Goal: Task Accomplishment & Management: Complete application form

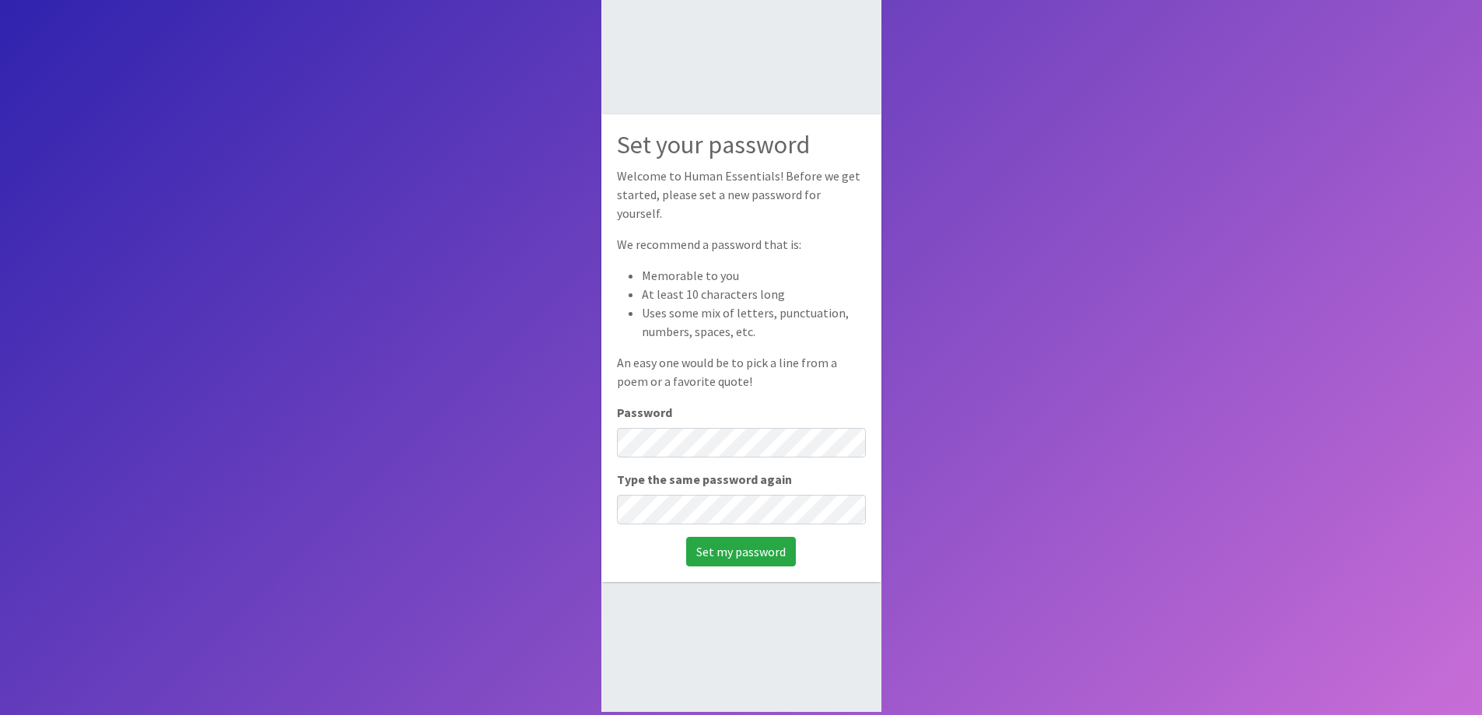
scroll to position [104, 0]
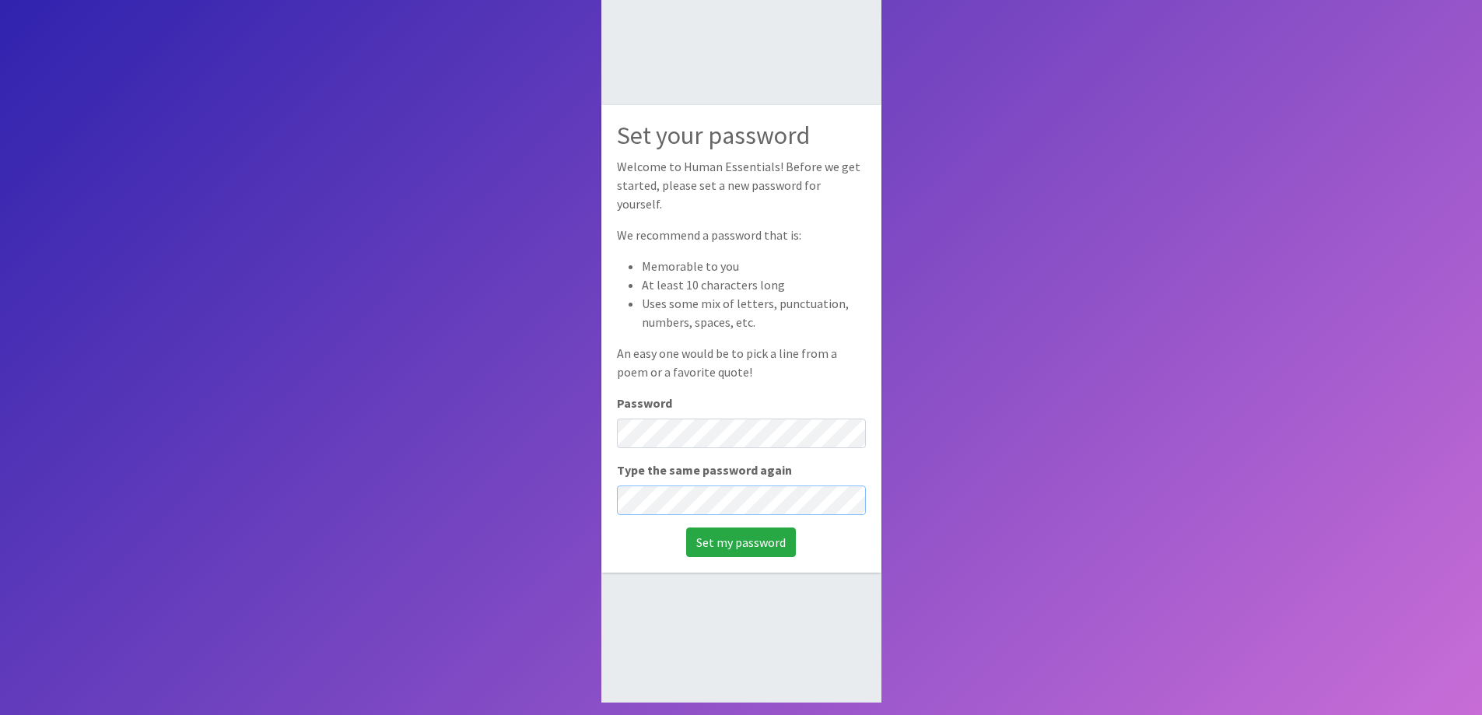
click at [686, 528] on input "Set my password" at bounding box center [741, 543] width 110 height 30
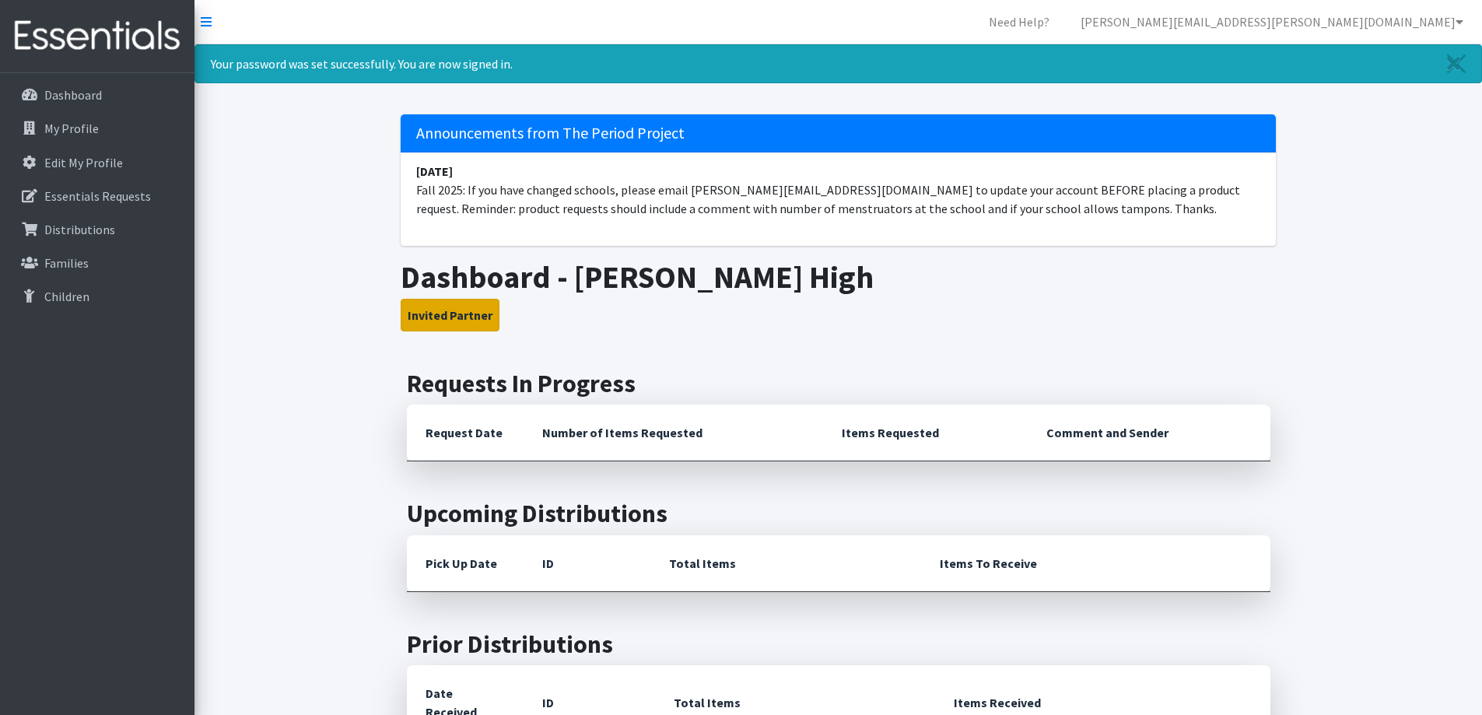
click at [440, 316] on button "Invited Partner" at bounding box center [450, 315] width 99 height 33
click at [65, 94] on p "Dashboard" at bounding box center [73, 95] width 58 height 16
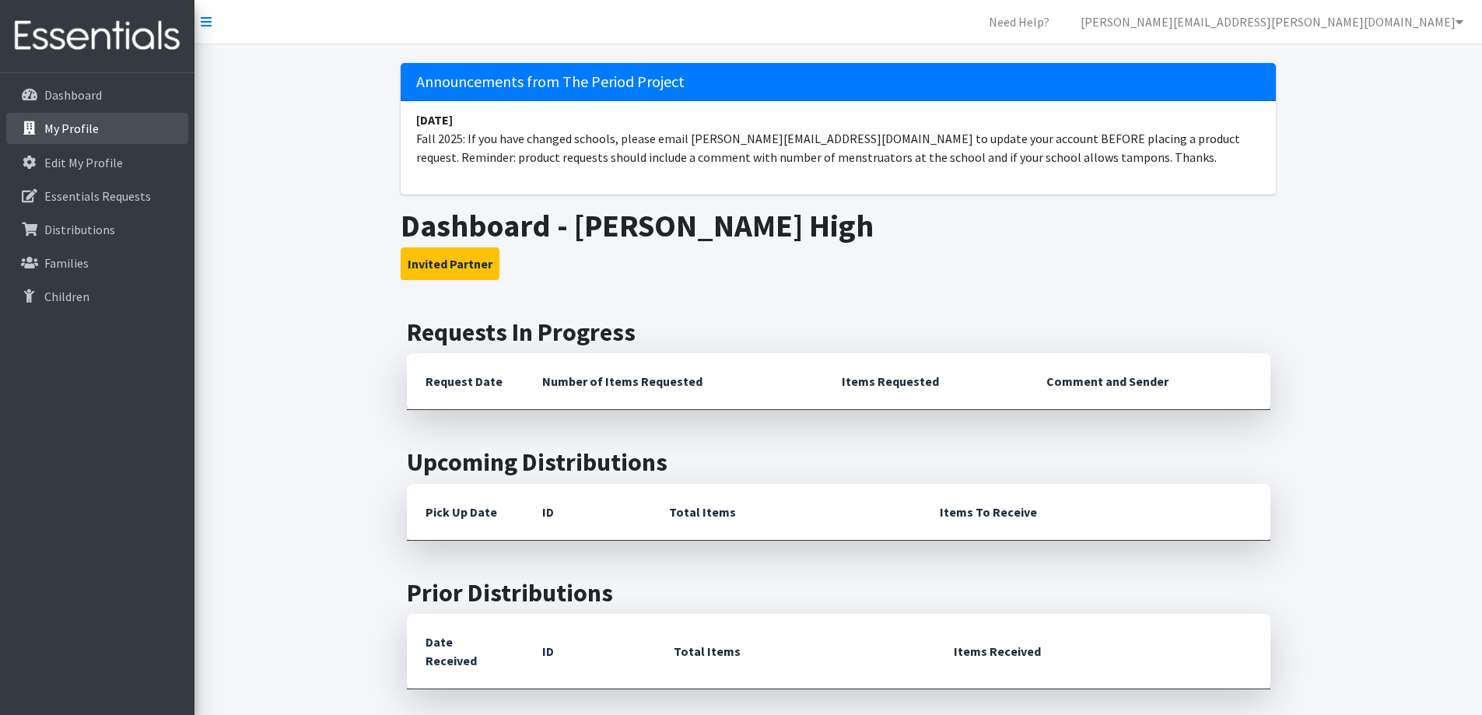
click at [65, 131] on p "My Profile" at bounding box center [71, 129] width 54 height 16
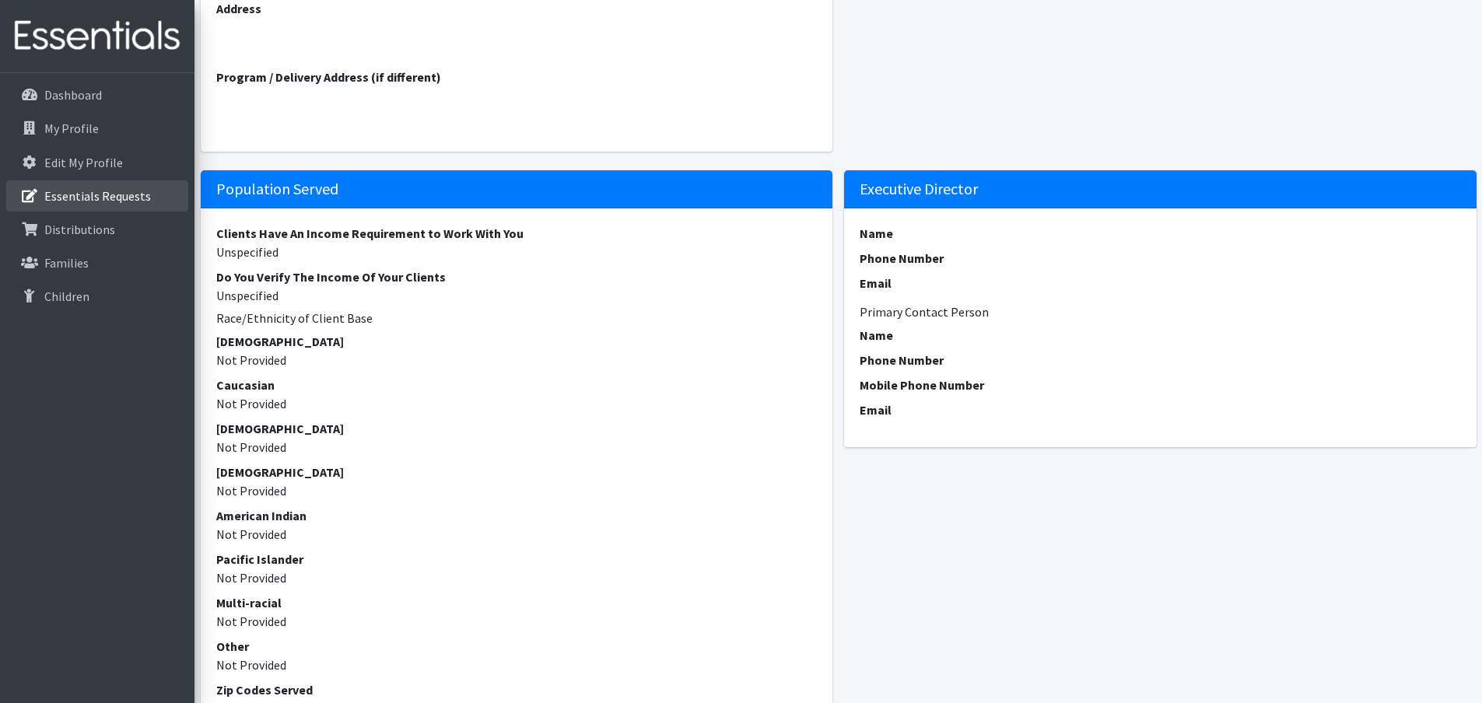
scroll to position [389, 0]
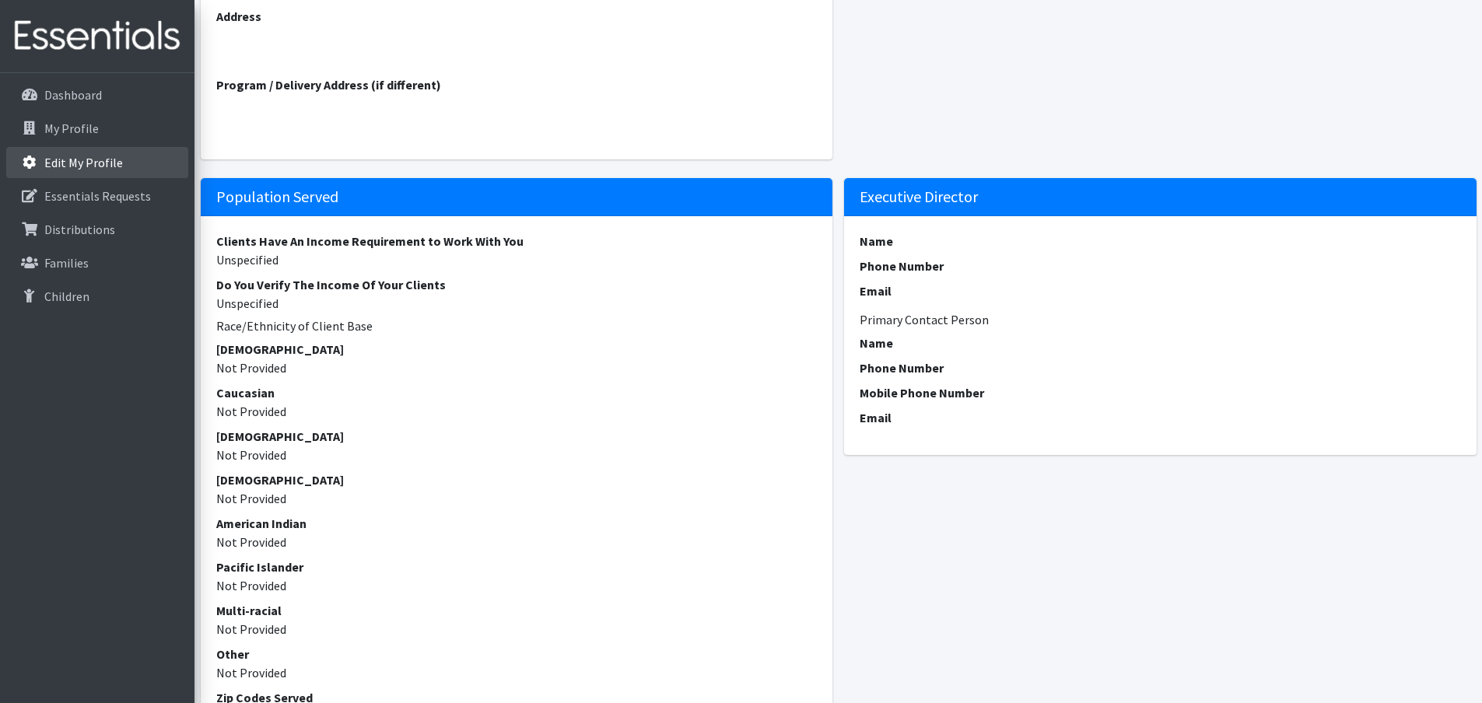
click at [75, 162] on p "Edit My Profile" at bounding box center [83, 163] width 79 height 16
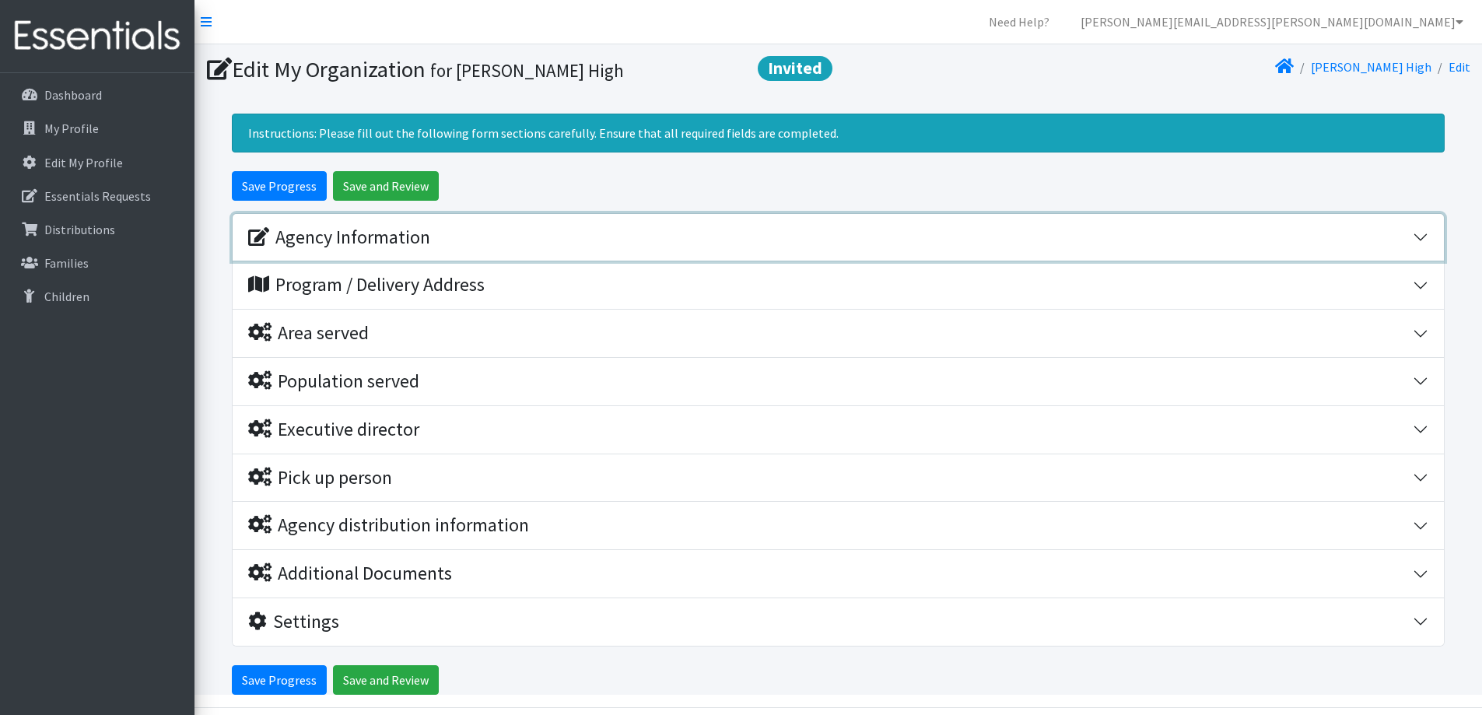
click at [384, 234] on div "Agency Information" at bounding box center [339, 237] width 182 height 23
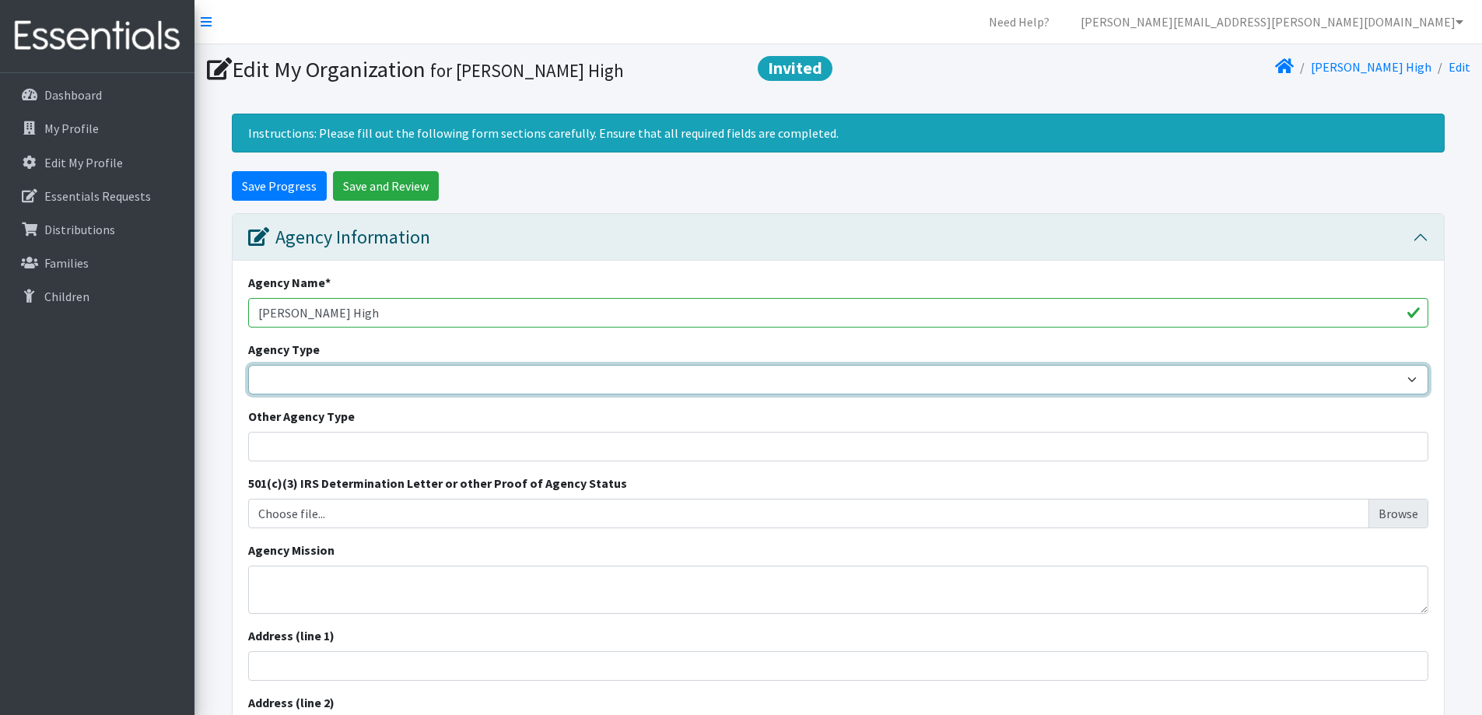
click at [341, 376] on select "Basic Needs Bank Career technical training Child abuse resource center Church o…" at bounding box center [838, 380] width 1181 height 30
select select "hs"
click at [248, 365] on select "Basic Needs Bank Career technical training Child abuse resource center Church o…" at bounding box center [838, 380] width 1181 height 30
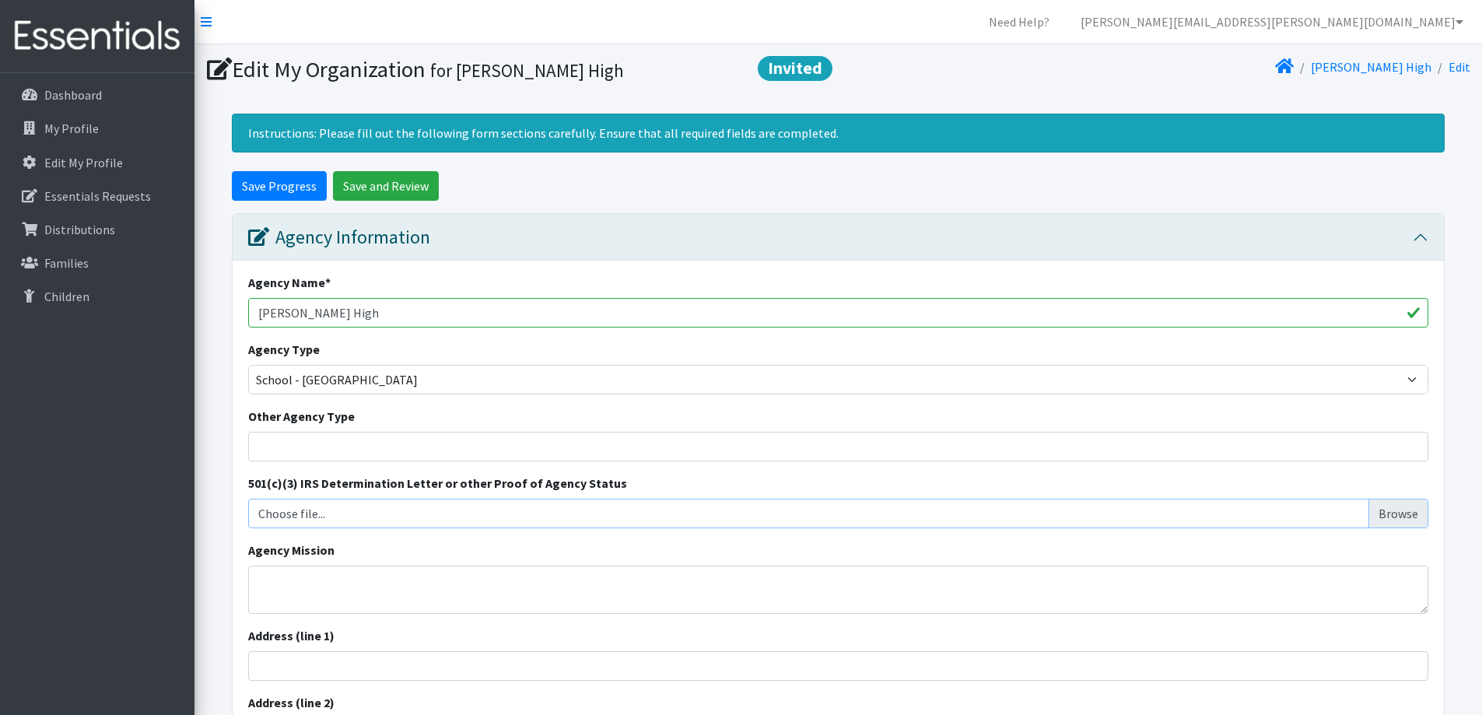
click at [333, 515] on input "Choose file..." at bounding box center [838, 514] width 1169 height 30
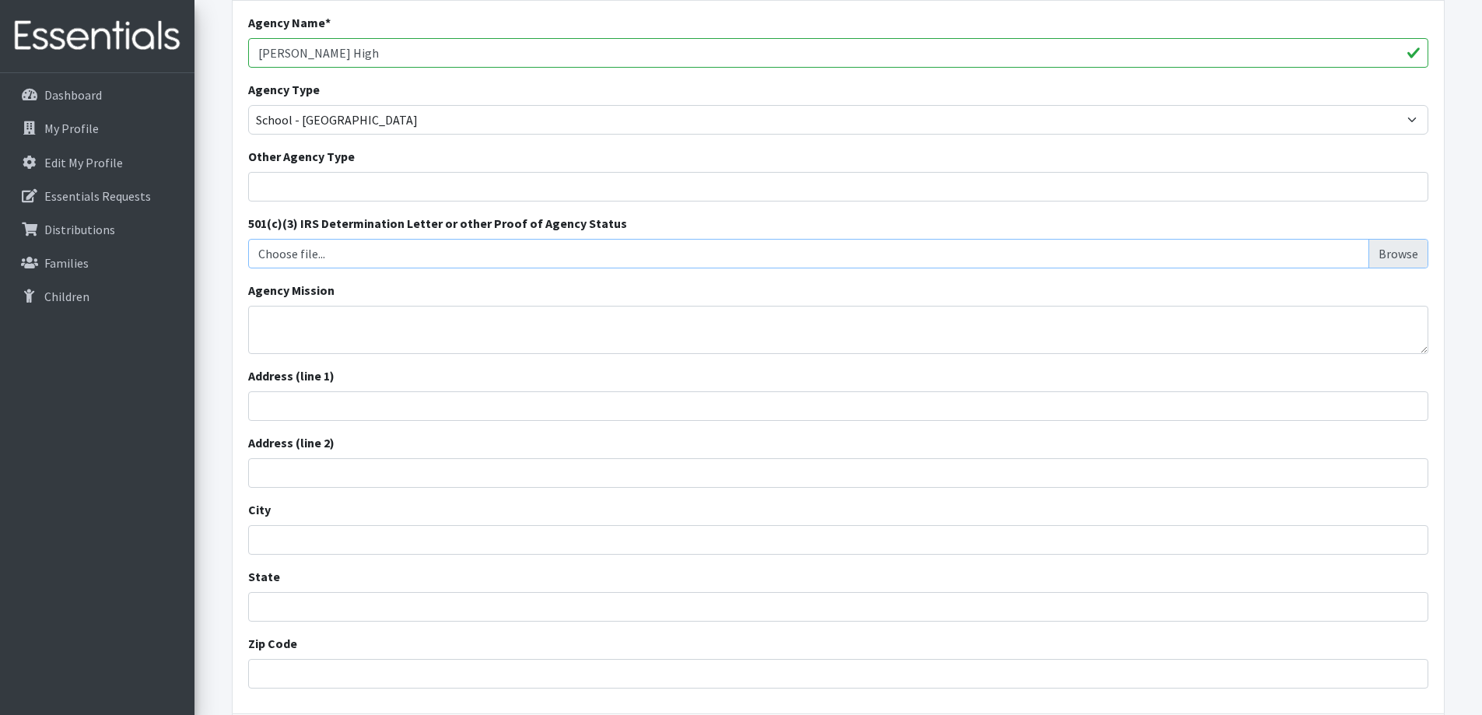
scroll to position [311, 0]
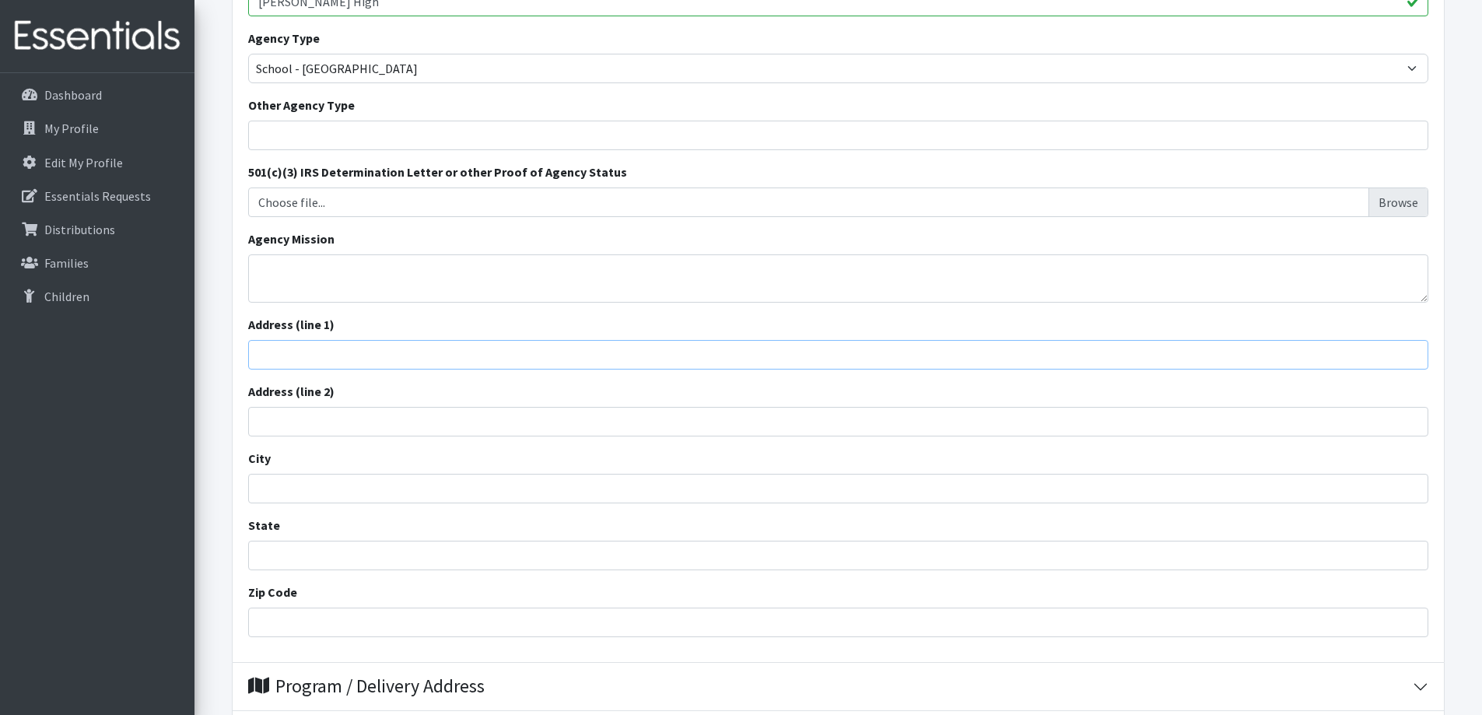
click at [329, 355] on input "Address (line 1)" at bounding box center [838, 355] width 1181 height 30
type input "[STREET_ADDRESS][PERSON_NAME]"
type input "inman"
type input "South Carolina"
type input "29349"
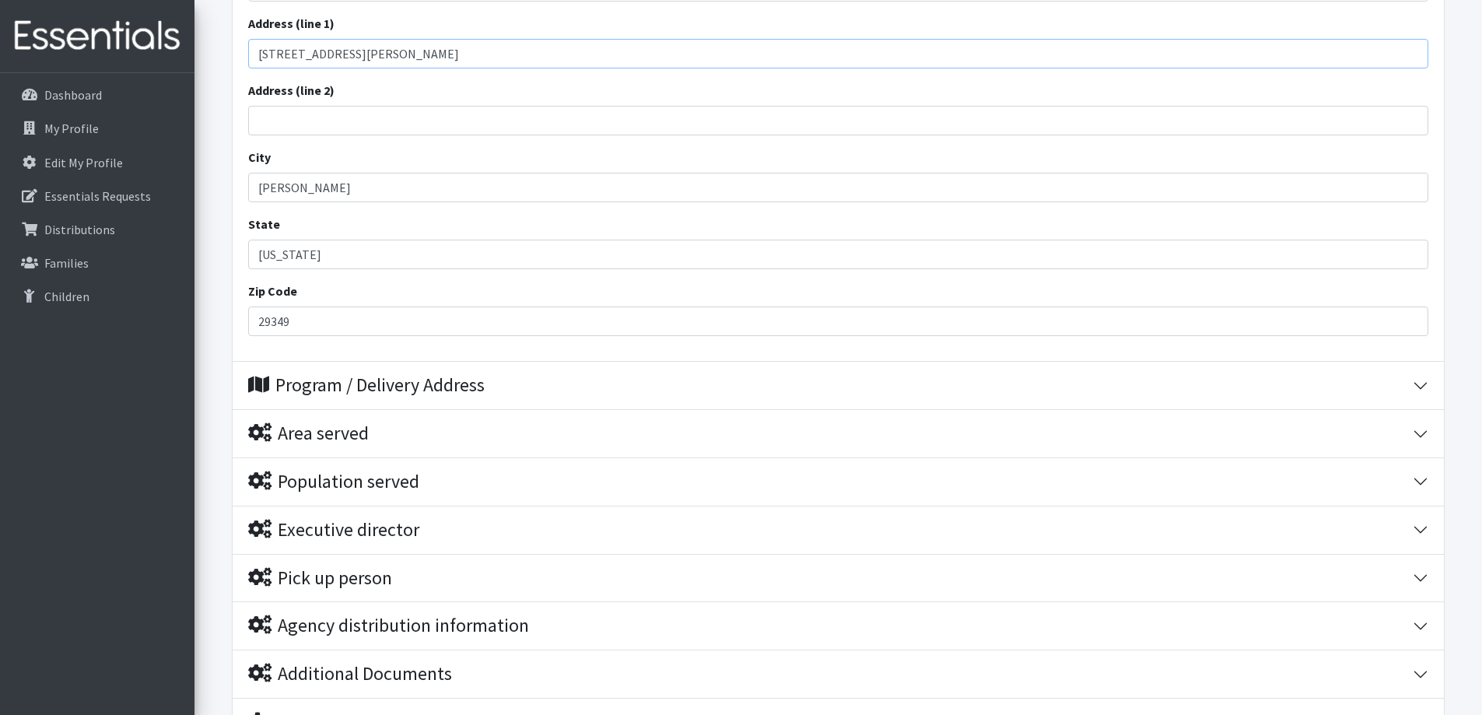
scroll to position [623, 0]
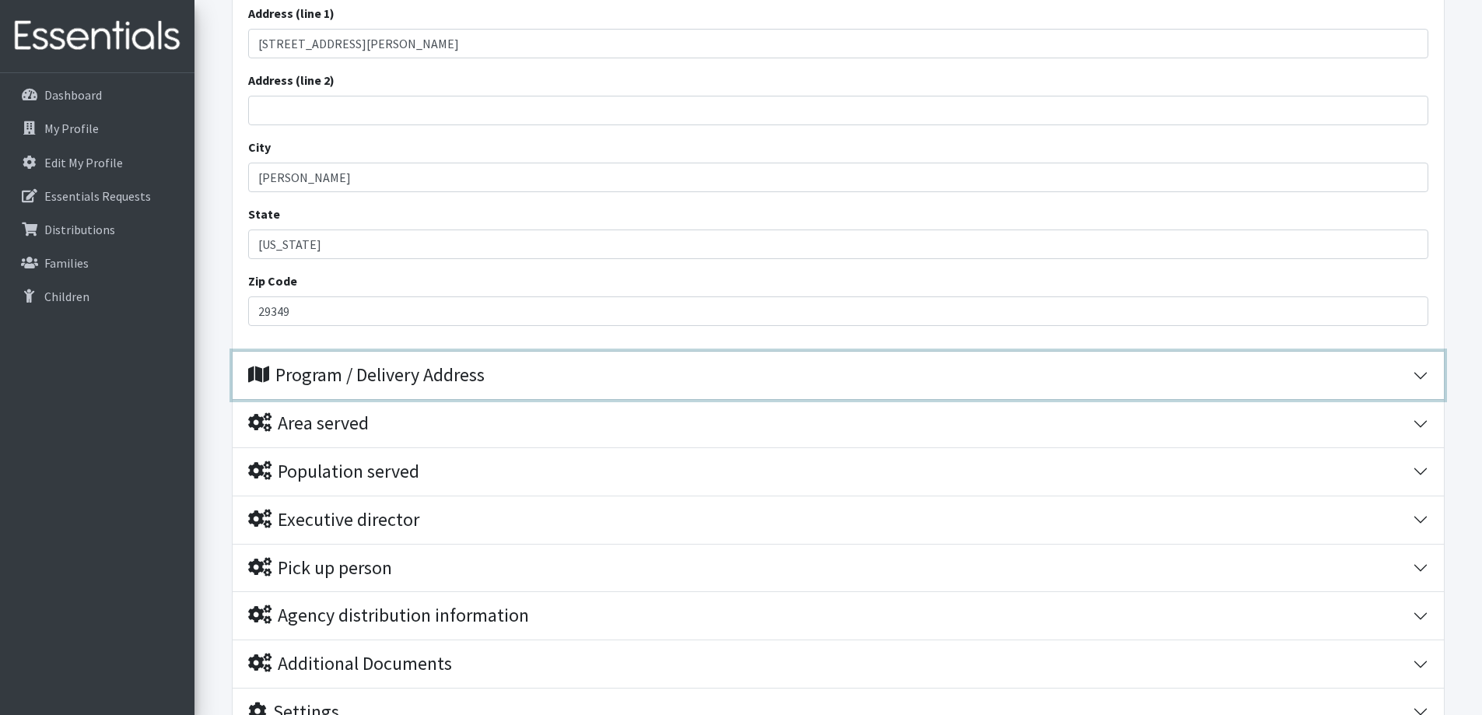
click at [310, 378] on div "Program / Delivery Address" at bounding box center [366, 375] width 237 height 23
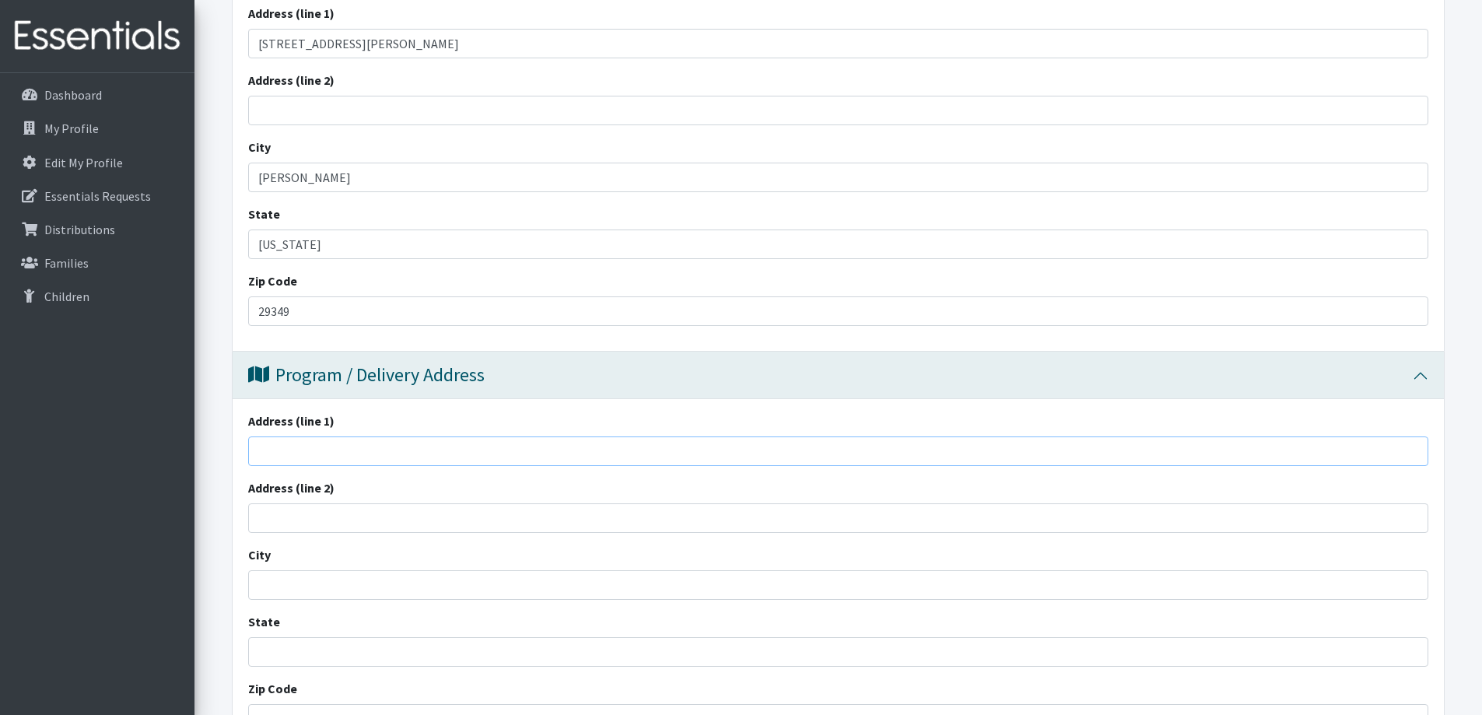
click at [304, 454] on input "Address (line 1)" at bounding box center [838, 452] width 1181 height 30
type input "1420 compton bridge rd"
type input "inman"
type input "South Carolina"
type input "29349"
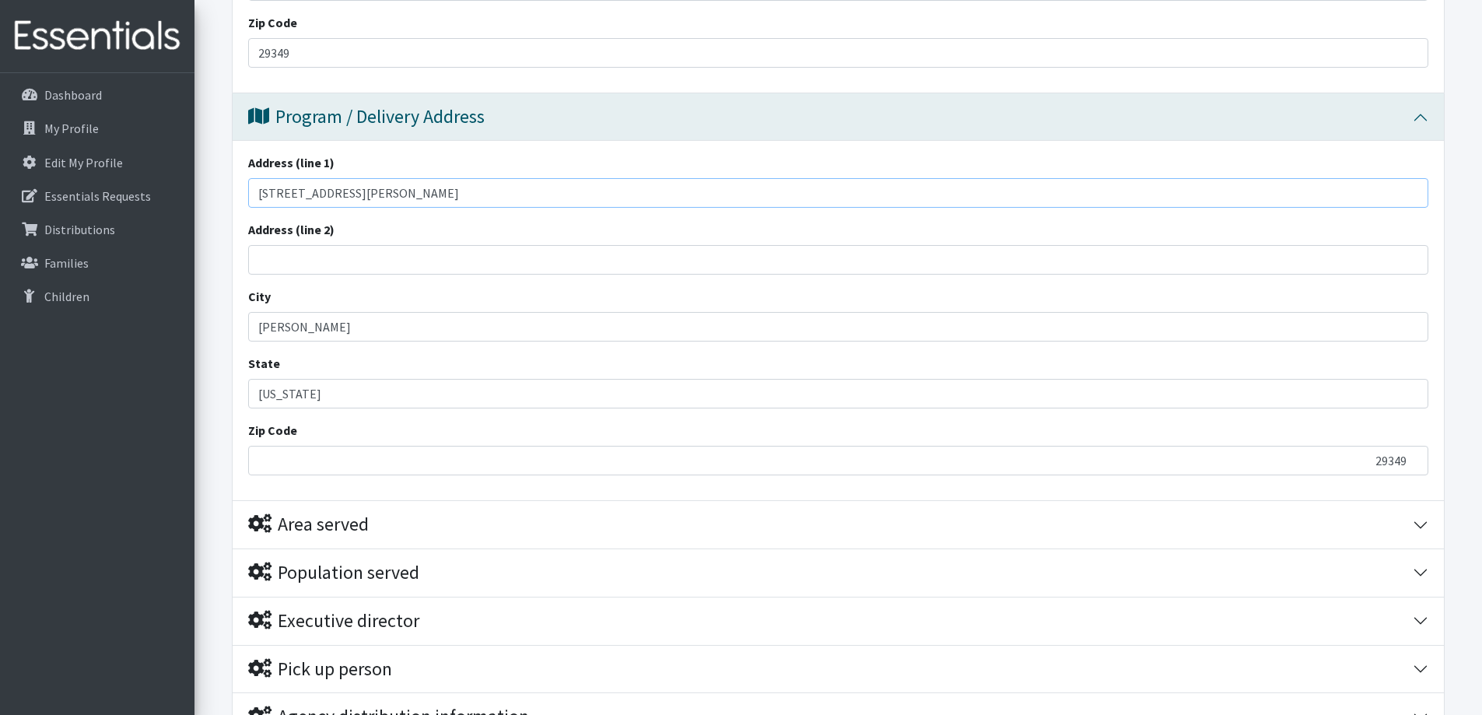
scroll to position [934, 0]
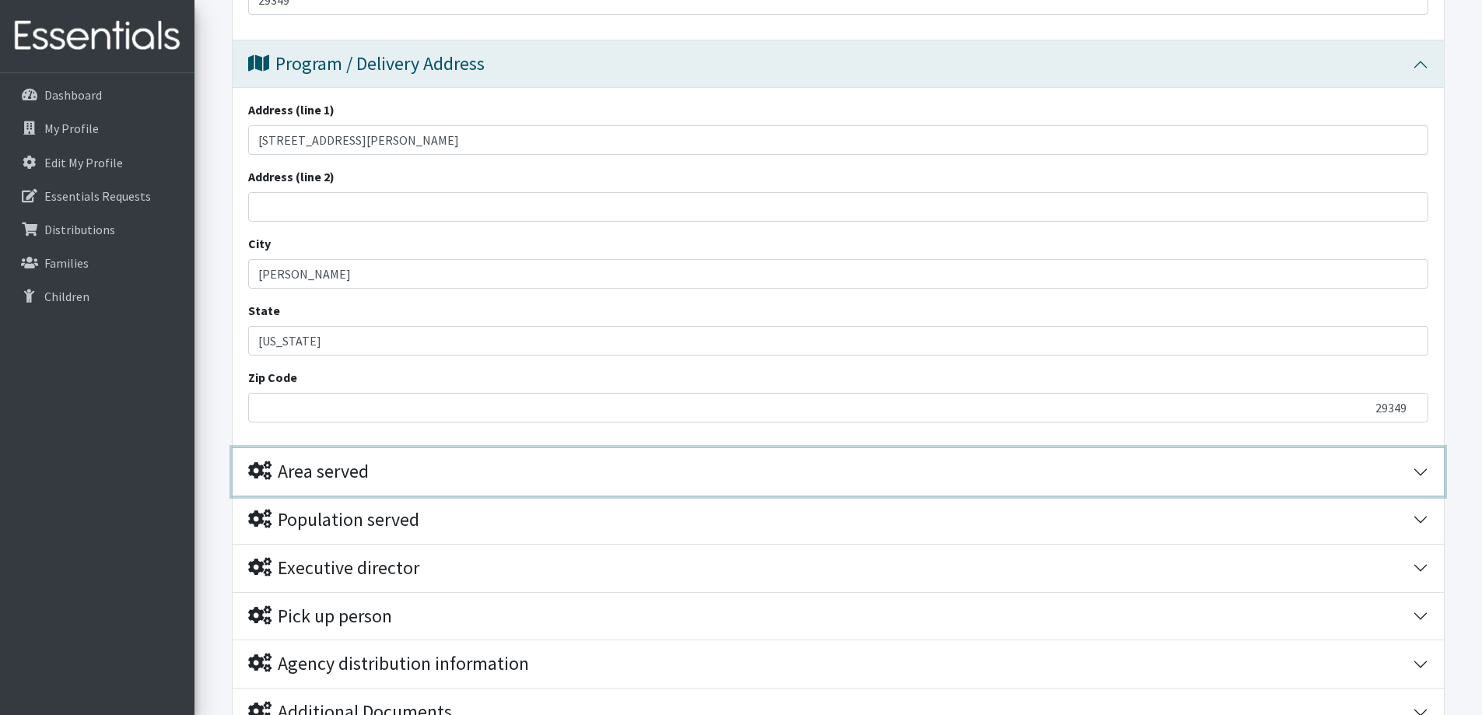
click at [313, 468] on div "Area served" at bounding box center [308, 472] width 121 height 23
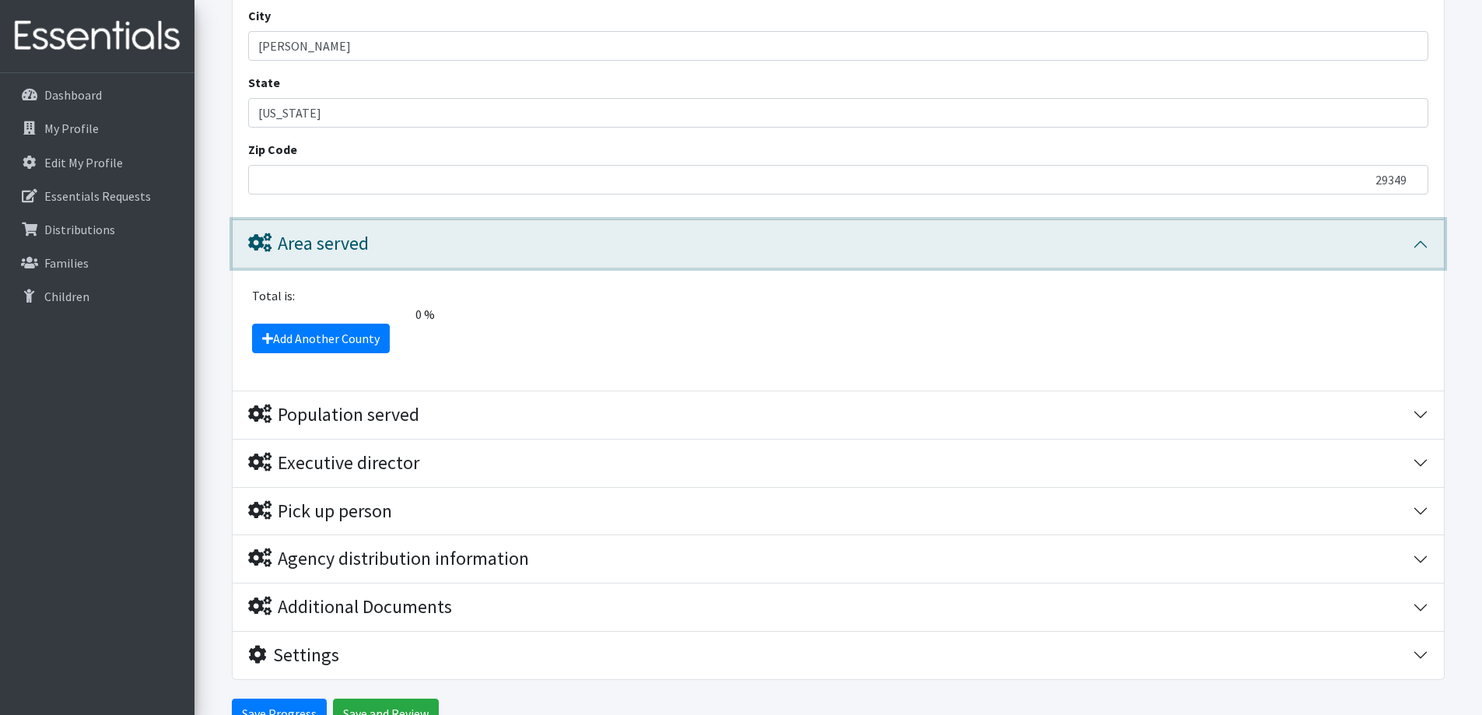
scroll to position [1167, 0]
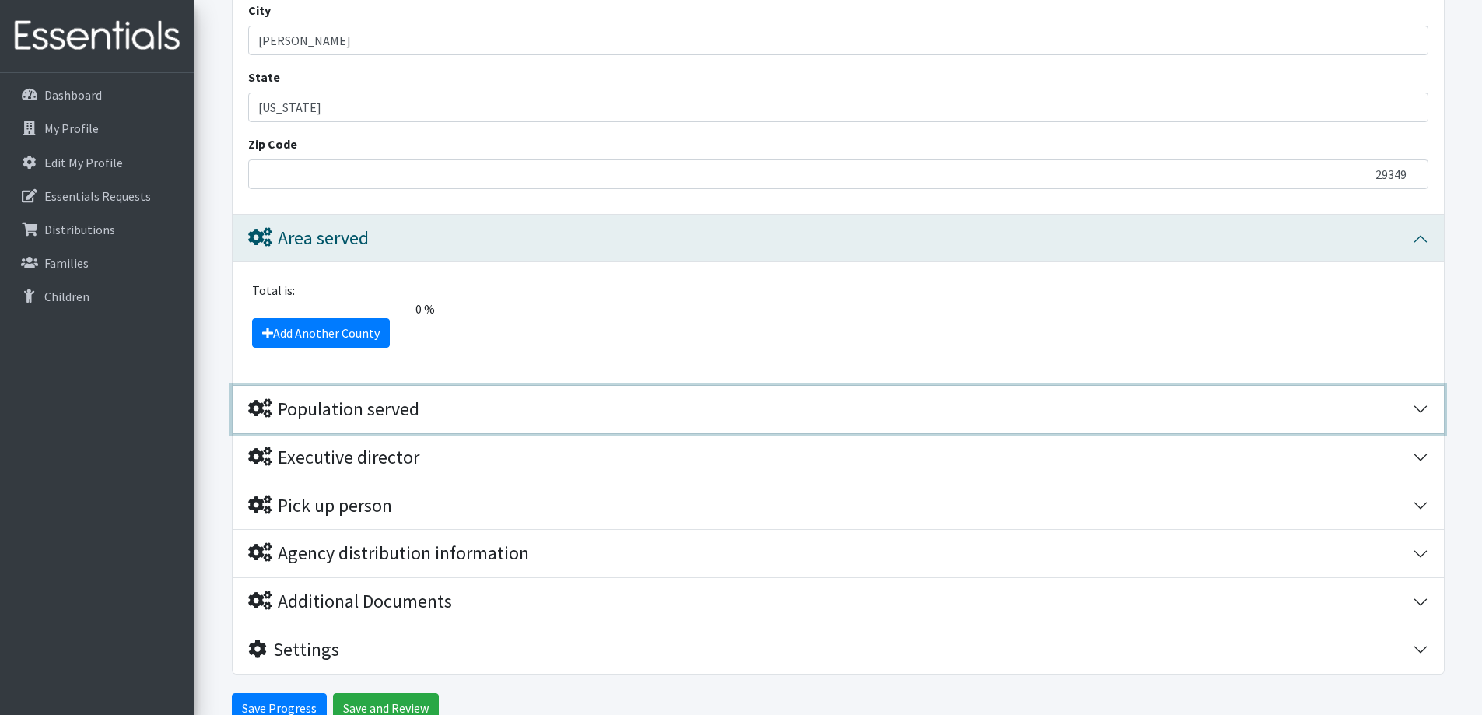
click at [317, 406] on div "Population served" at bounding box center [333, 409] width 171 height 23
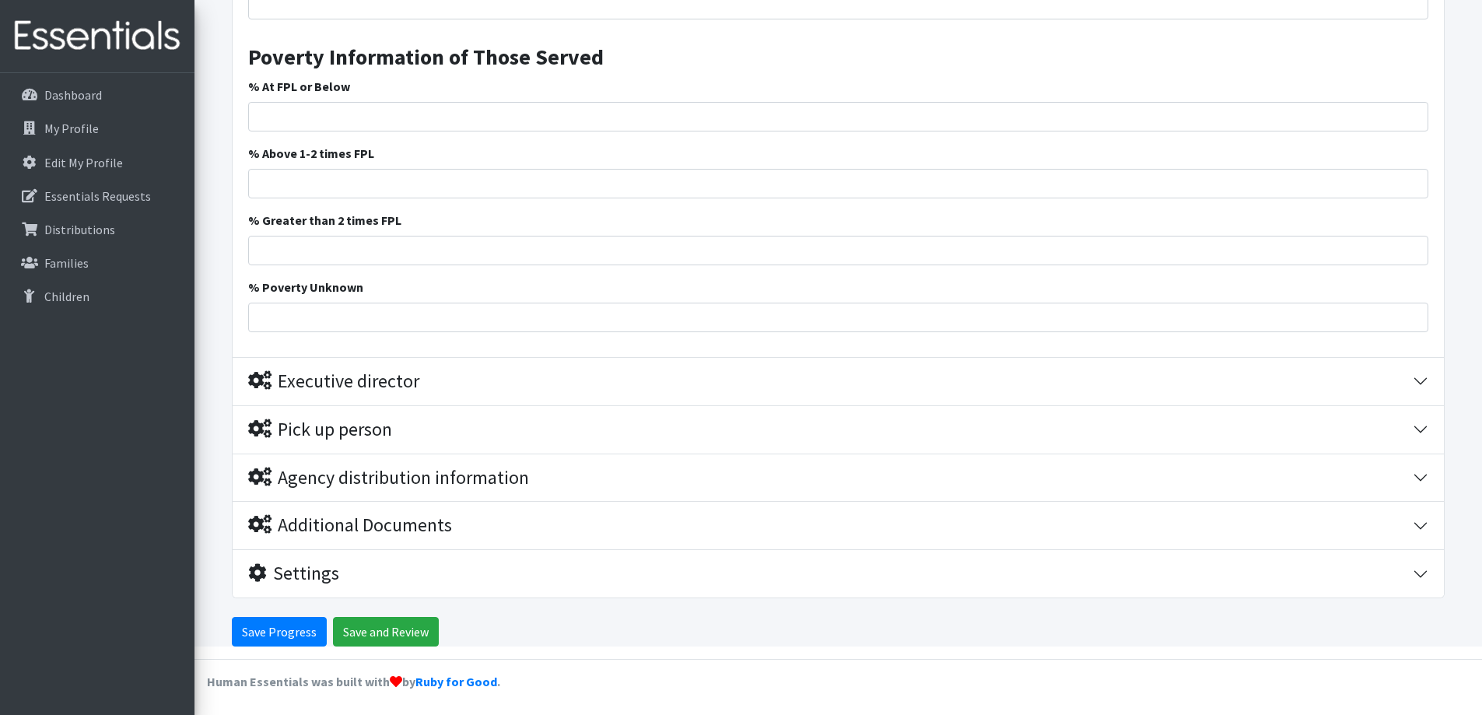
scroll to position [2413, 0]
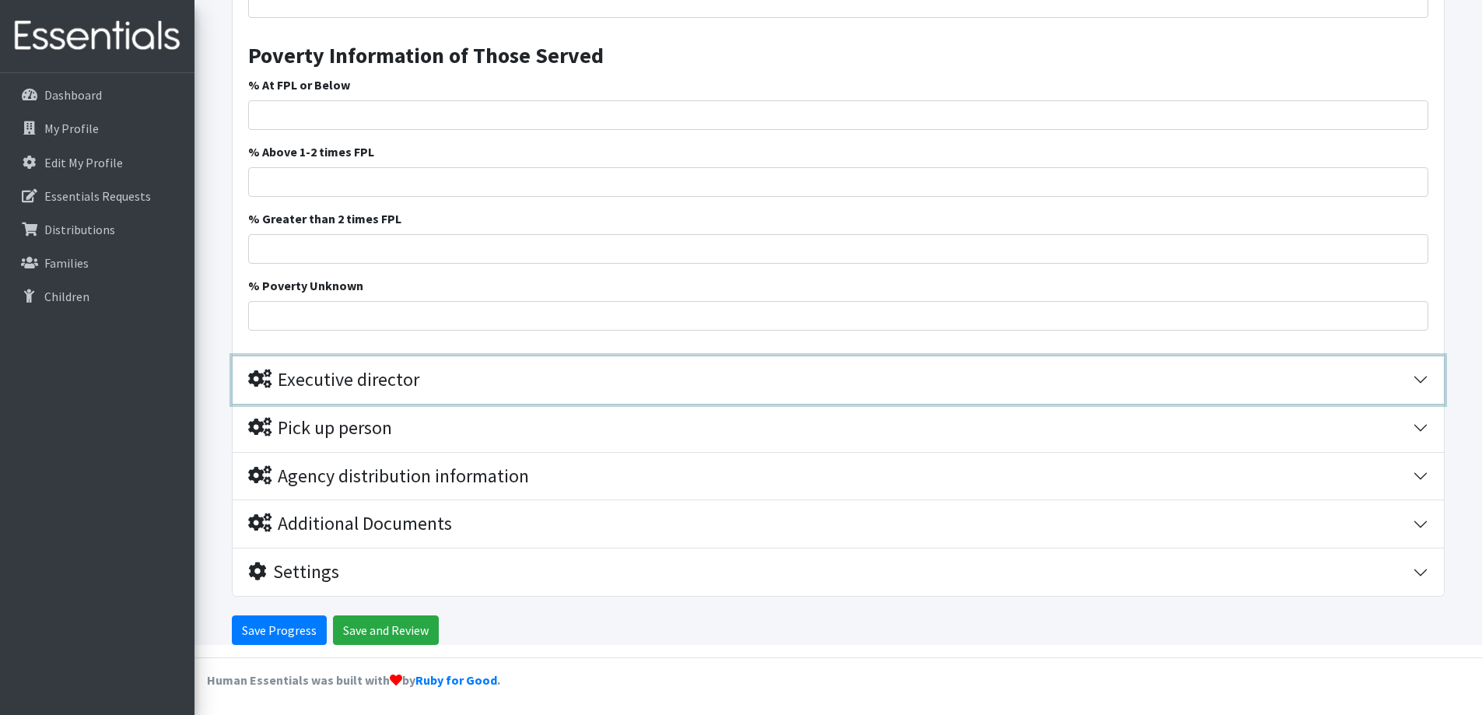
click at [364, 378] on div "Executive director" at bounding box center [333, 380] width 171 height 23
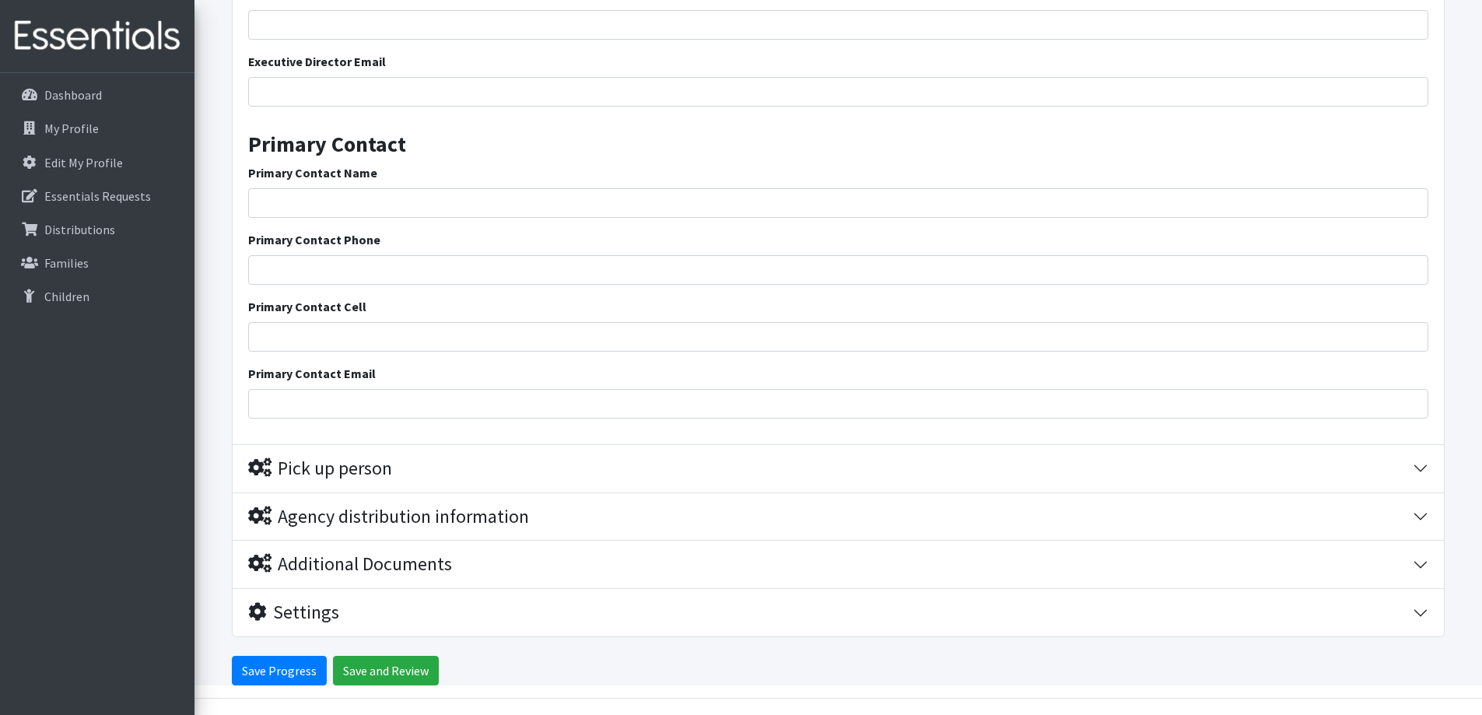
scroll to position [2952, 0]
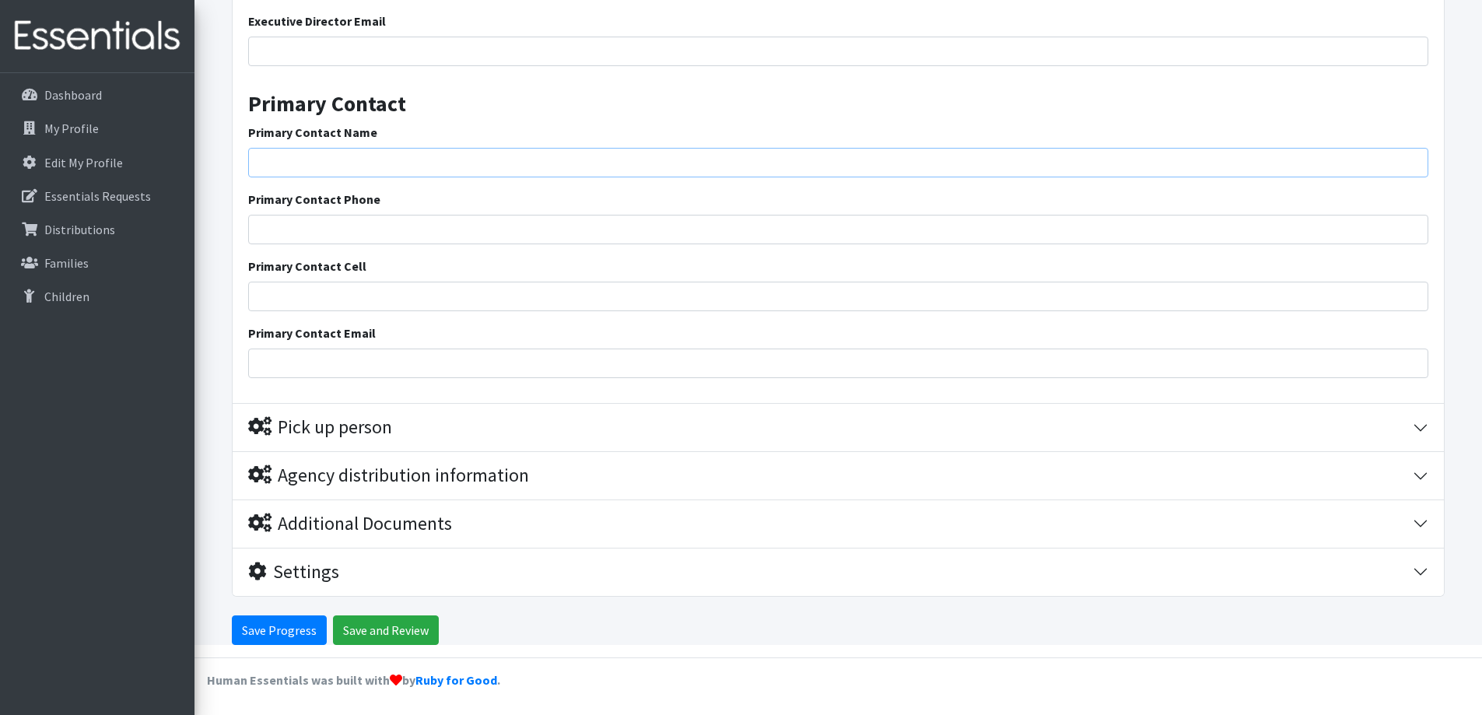
click at [320, 165] on input "Primary Contact Name" at bounding box center [838, 163] width 1181 height 30
type input "Pam Tolleson RN"
type input "29349"
type input "8644722836"
type input "[PERSON_NAME][EMAIL_ADDRESS][PERSON_NAME][DOMAIN_NAME]"
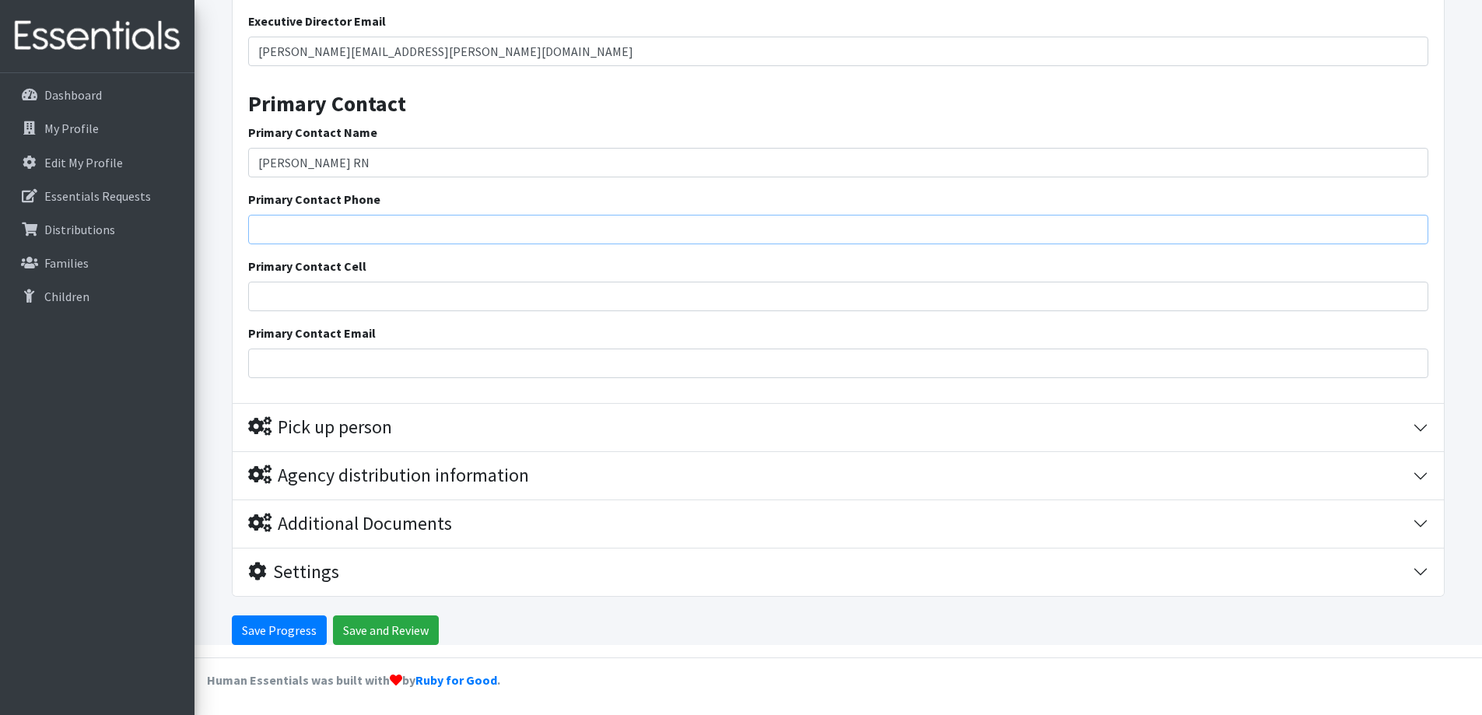
click at [353, 228] on input "Primary Contact Phone" at bounding box center [838, 230] width 1181 height 30
type input "8644722836"
click at [328, 368] on input "Primary Contact Email" at bounding box center [838, 364] width 1181 height 30
type input "[PERSON_NAME][EMAIL_ADDRESS][PERSON_NAME][DOMAIN_NAME]"
click at [296, 426] on div "Pick up person" at bounding box center [320, 427] width 144 height 23
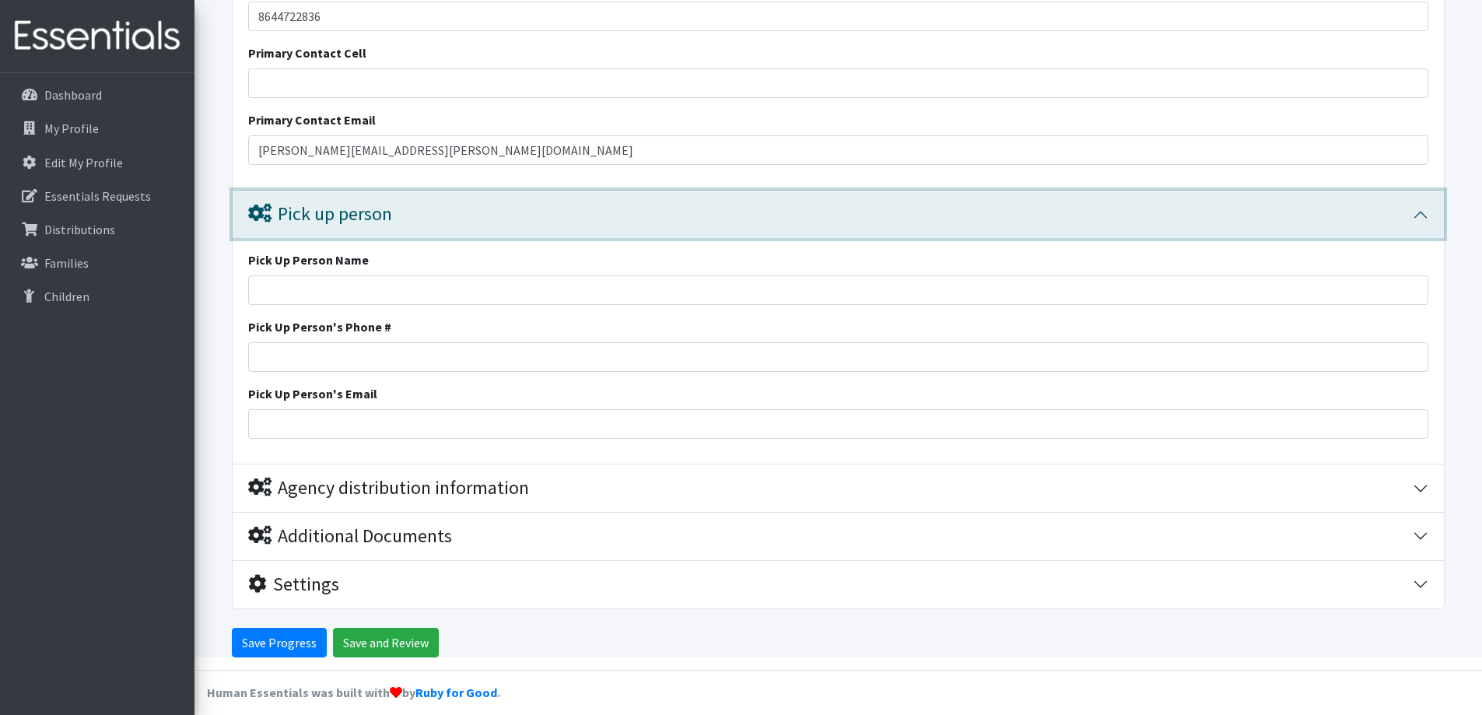
scroll to position [3177, 0]
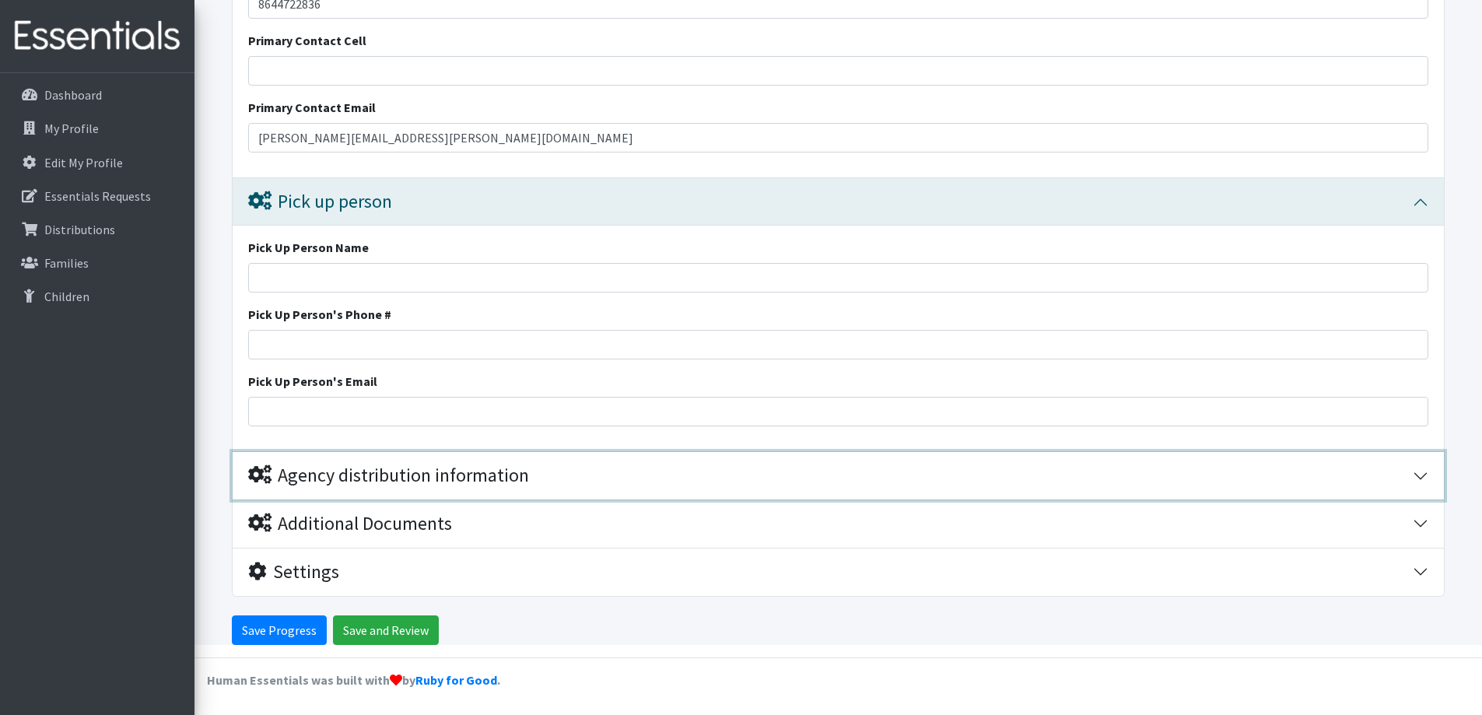
click at [337, 473] on div "Agency distribution information" at bounding box center [388, 476] width 281 height 23
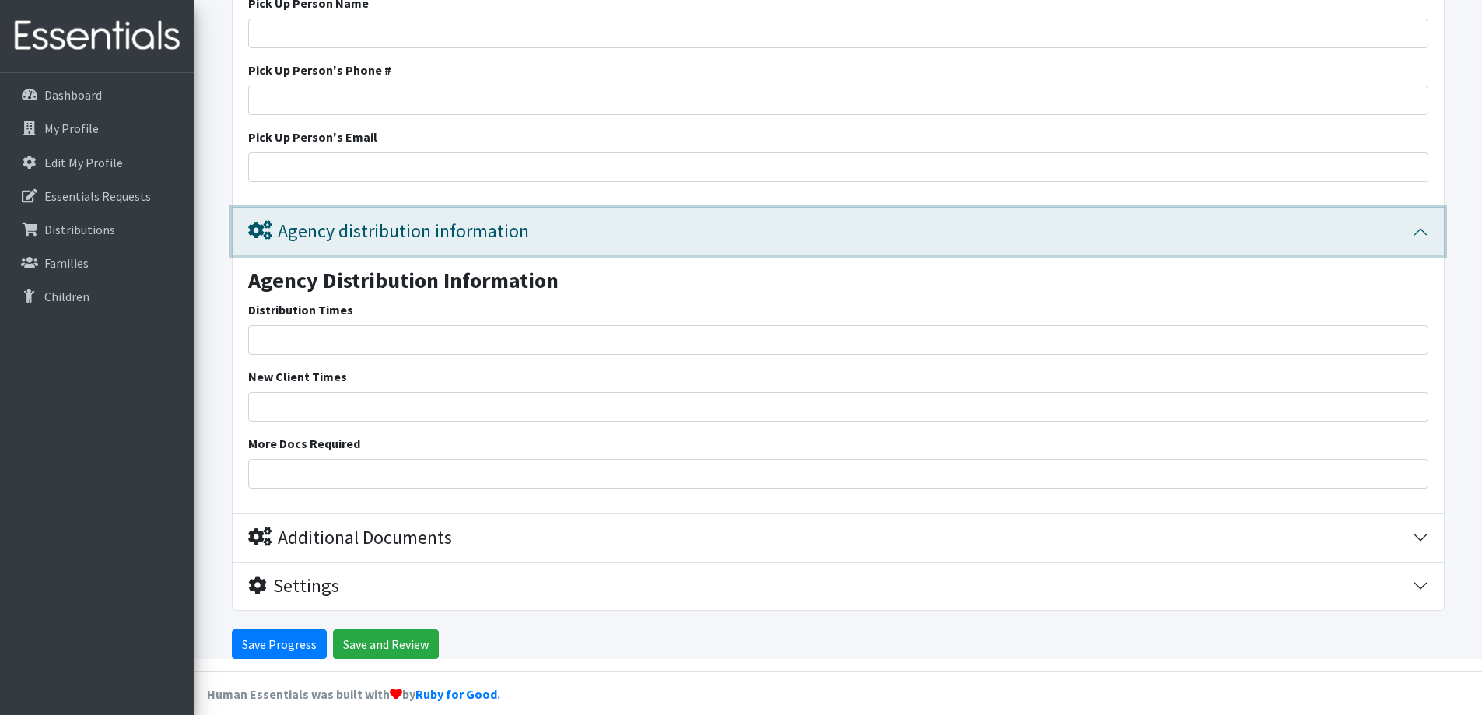
scroll to position [3435, 0]
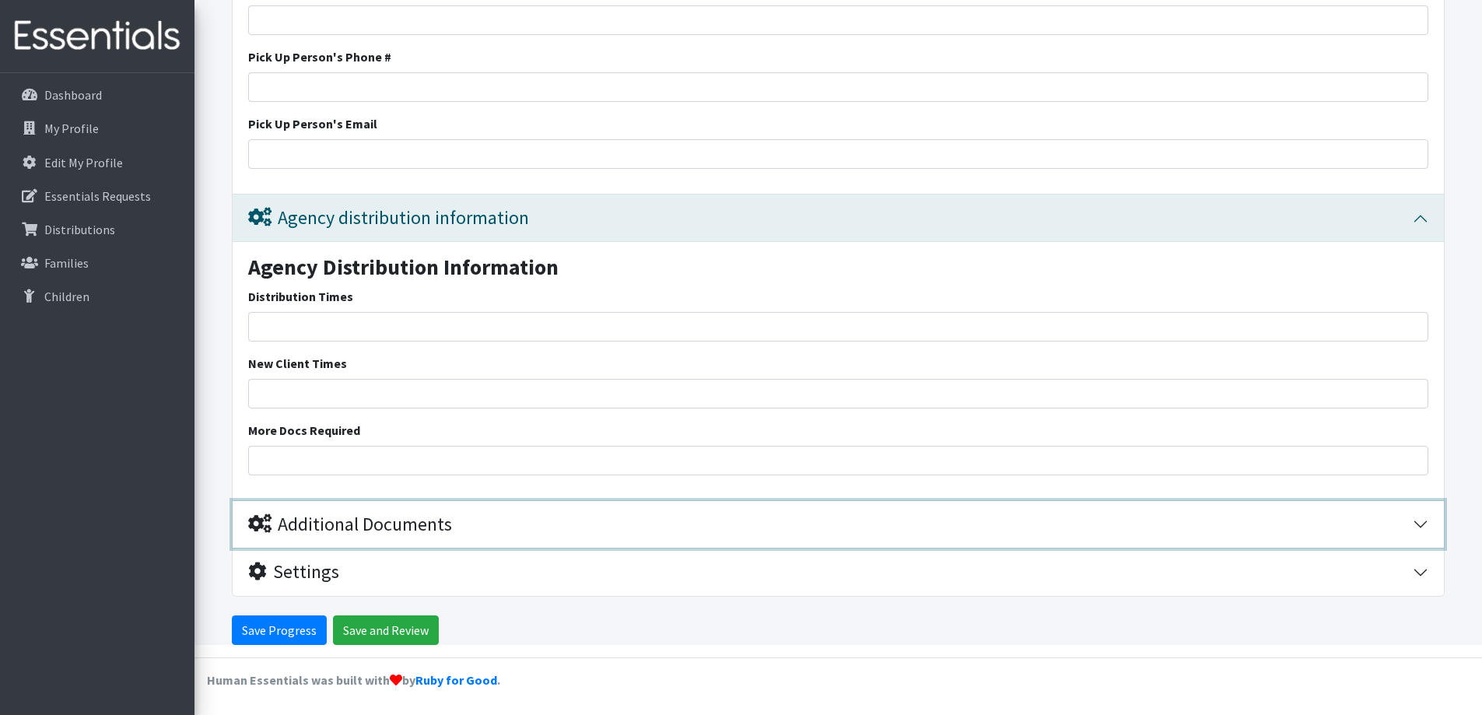
click at [332, 528] on div "Additional Documents" at bounding box center [350, 525] width 204 height 23
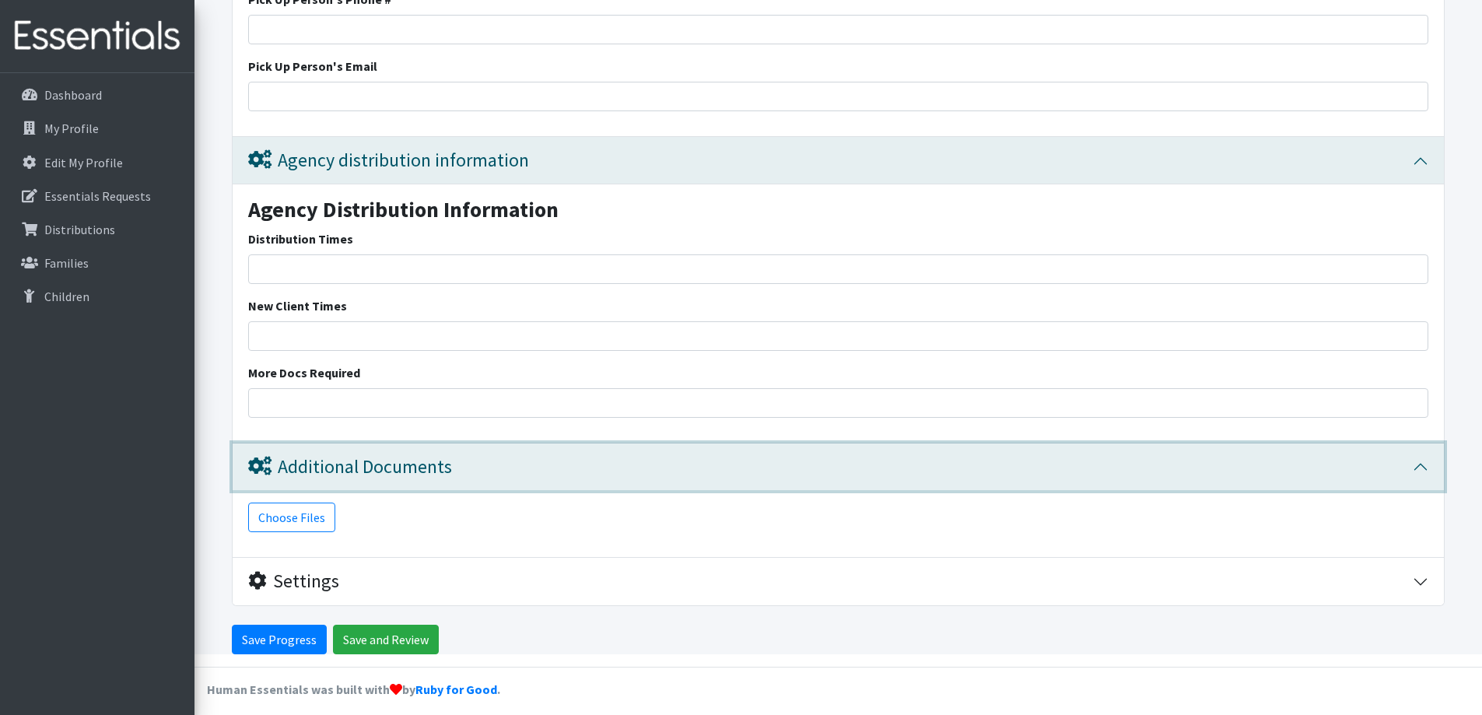
scroll to position [3502, 0]
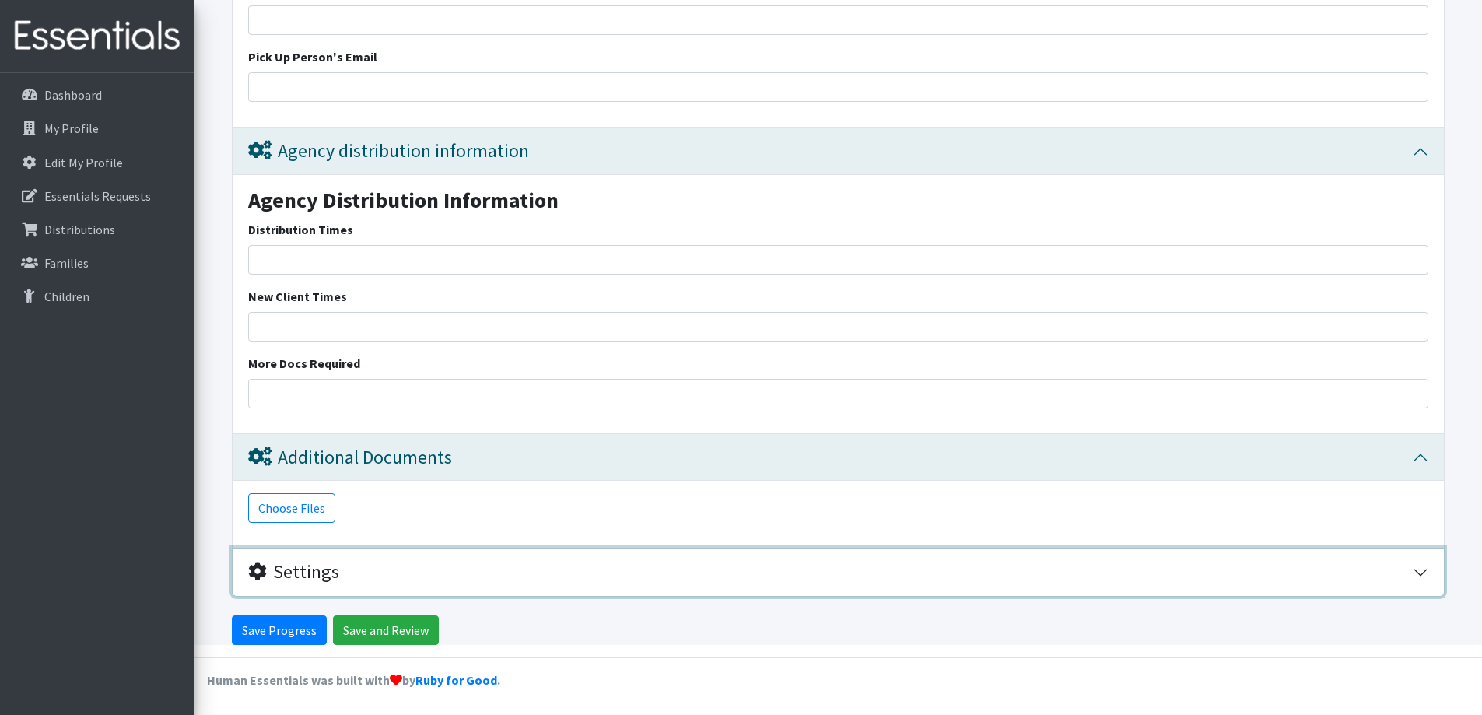
click at [300, 572] on div "Settings" at bounding box center [293, 572] width 91 height 23
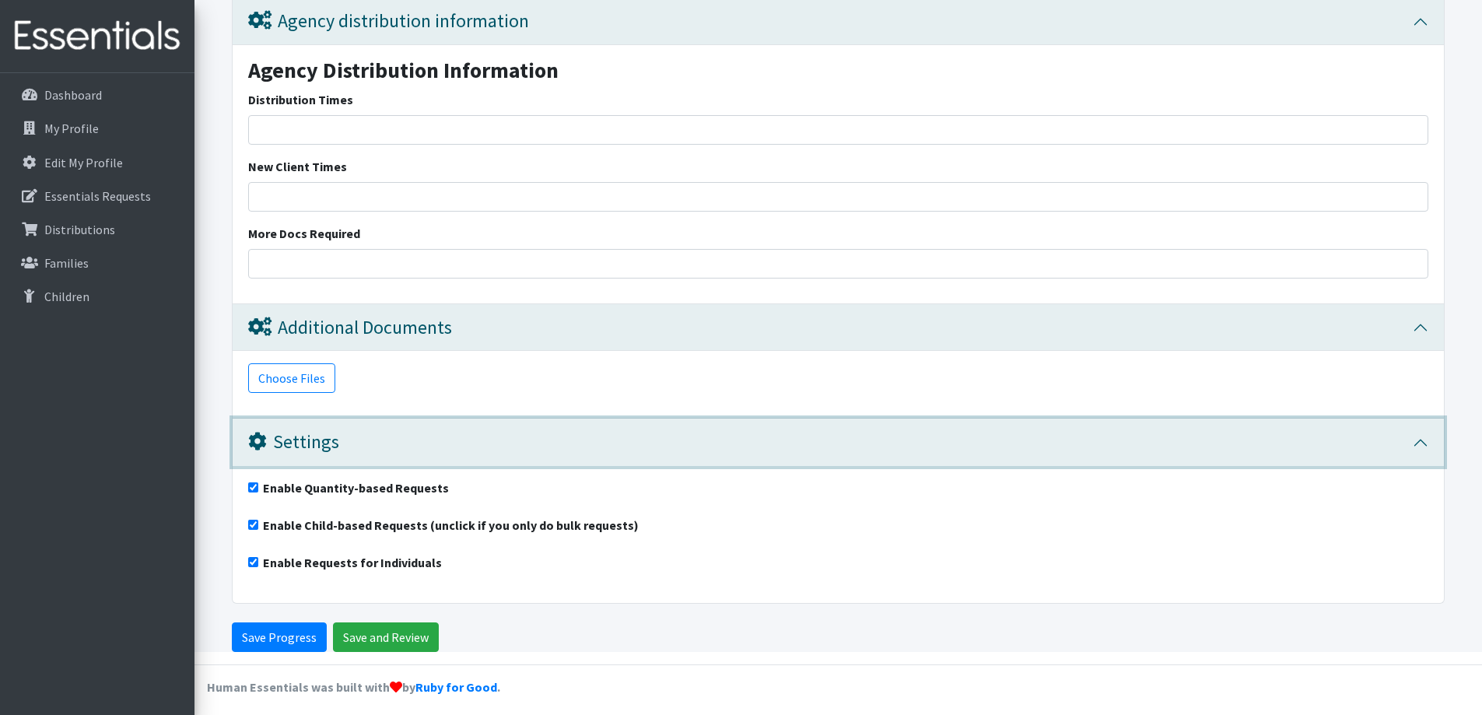
scroll to position [3639, 0]
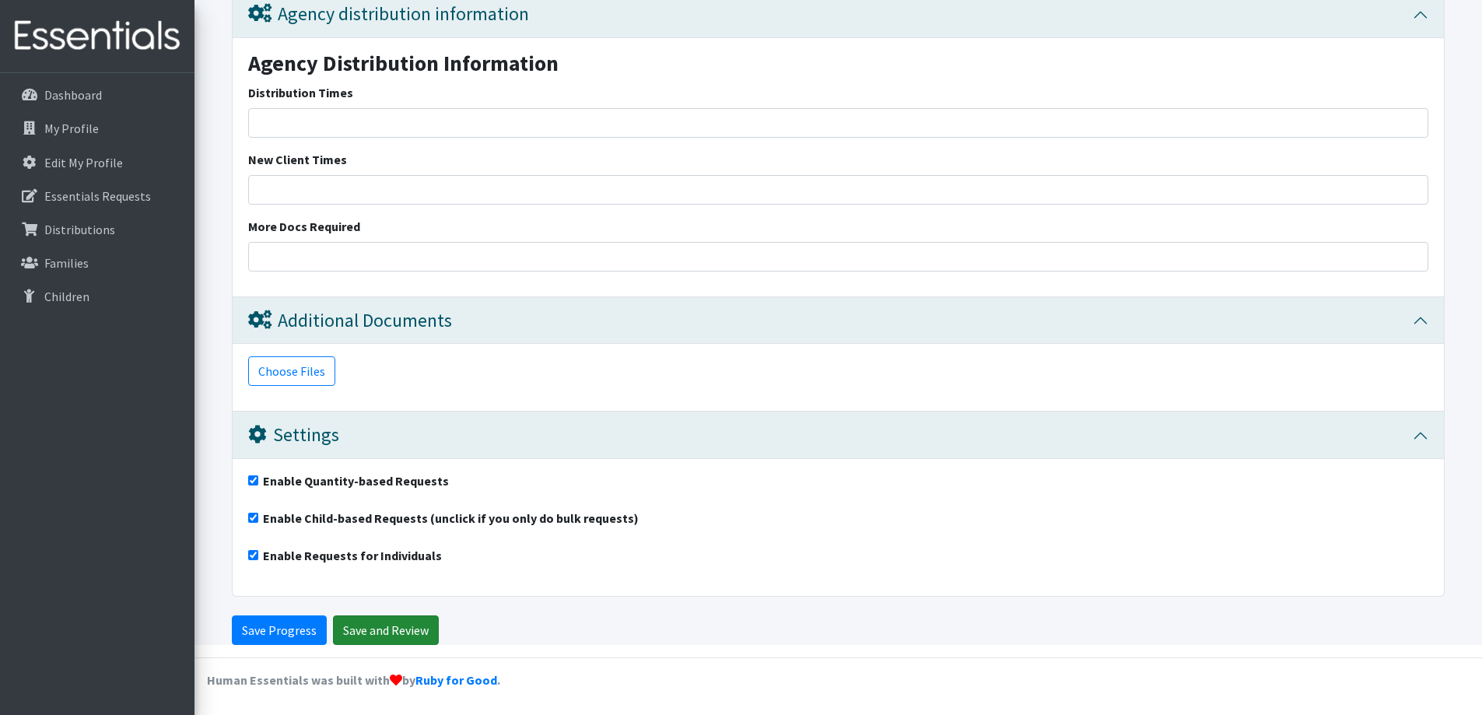
click at [377, 622] on input "Save and Review" at bounding box center [386, 631] width 106 height 30
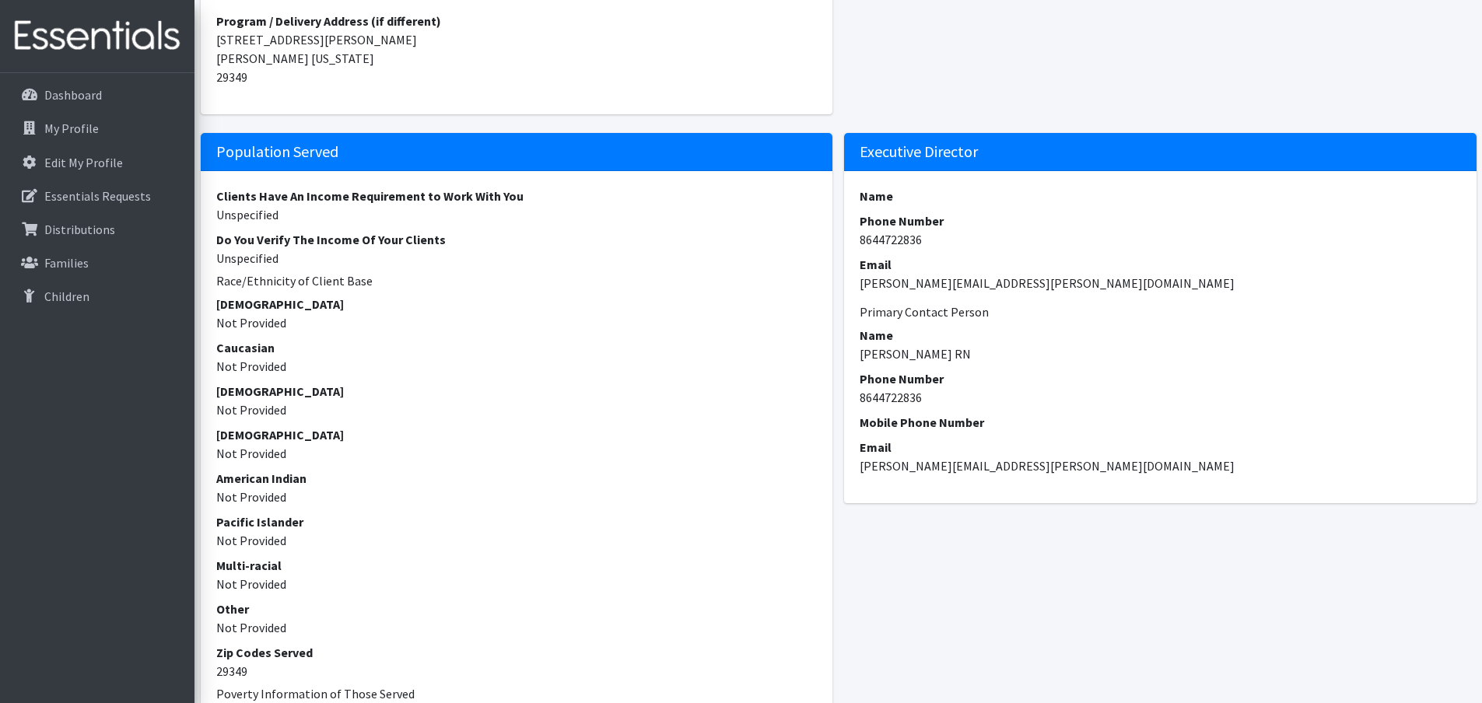
scroll to position [545, 0]
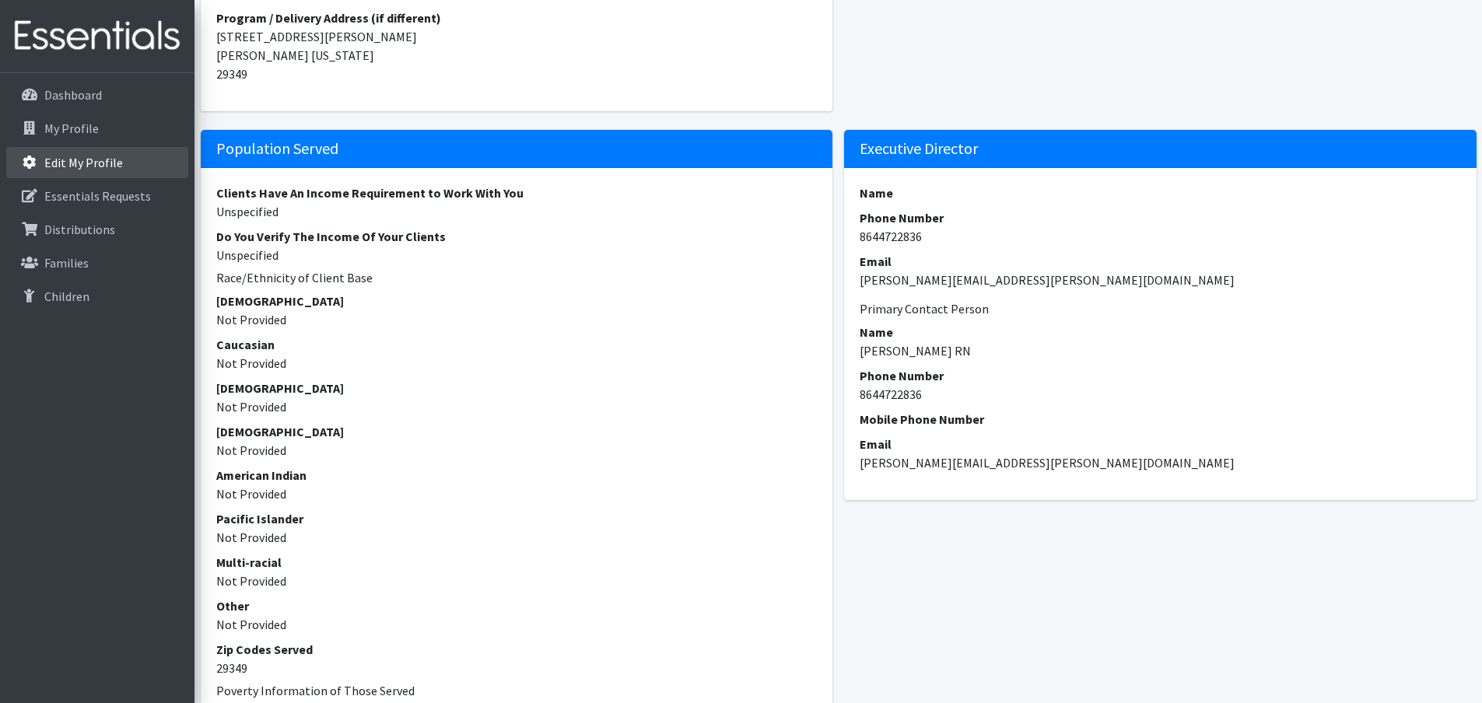
click at [56, 165] on p "Edit My Profile" at bounding box center [83, 163] width 79 height 16
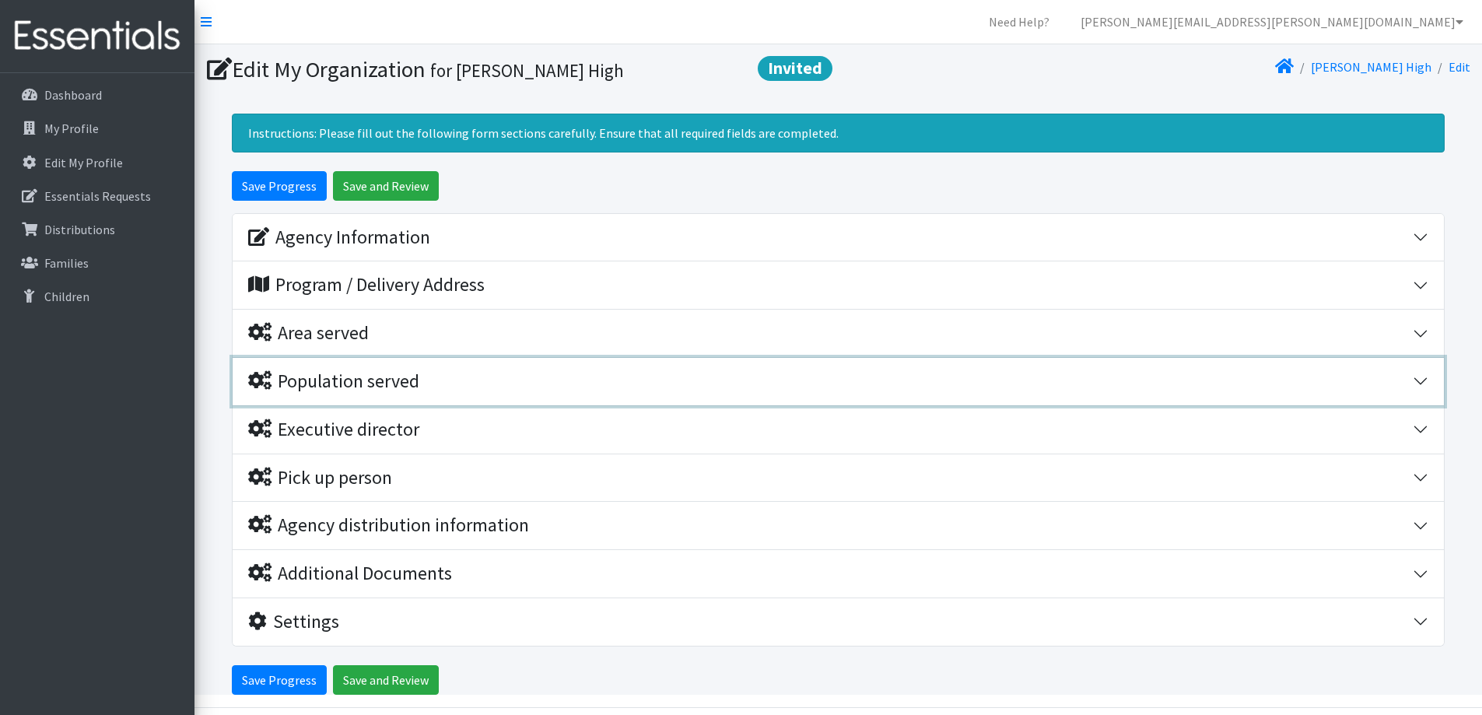
click at [347, 378] on div "Population served" at bounding box center [333, 381] width 171 height 23
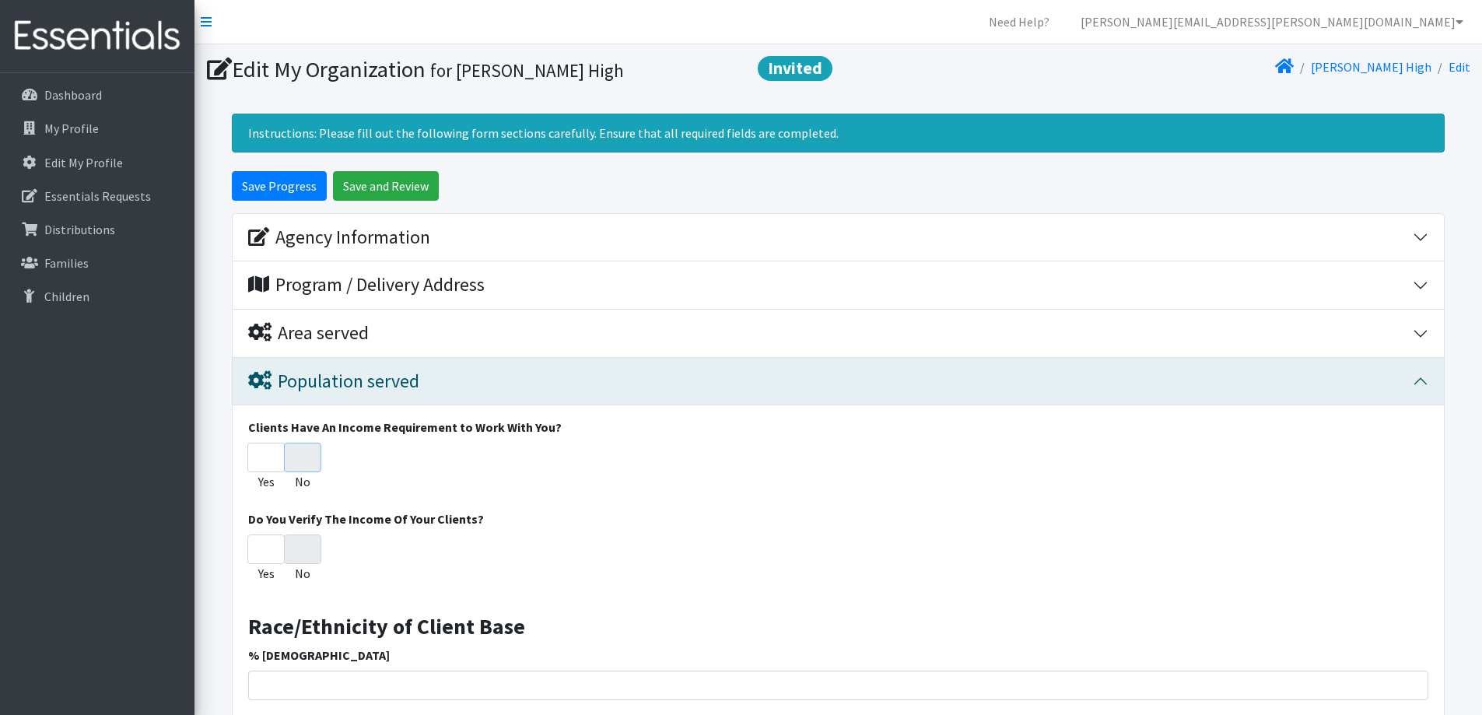
click at [300, 458] on input "No" at bounding box center [302, 458] width 37 height 30
radio input "true"
click at [298, 553] on input "No" at bounding box center [302, 550] width 37 height 30
radio input "true"
click at [363, 185] on input "Save and Review" at bounding box center [386, 186] width 106 height 30
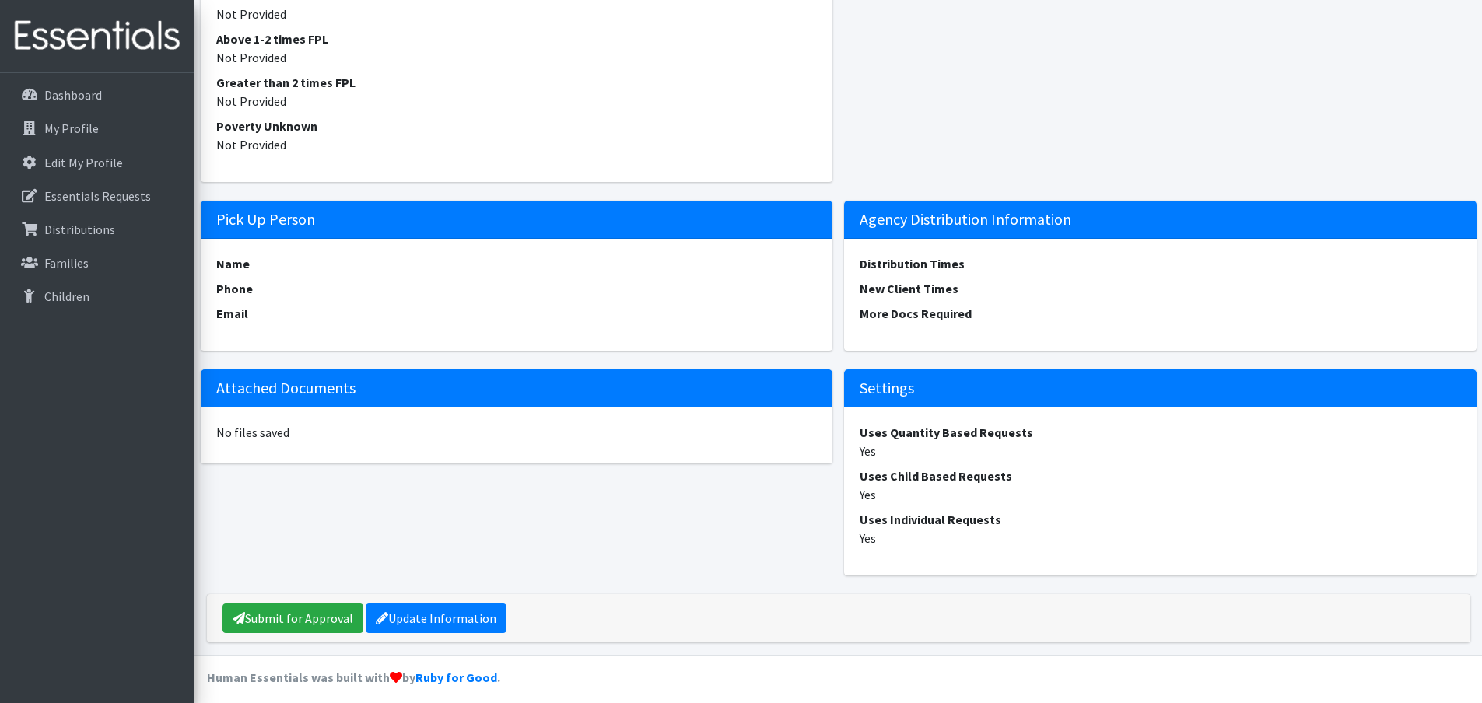
scroll to position [1274, 0]
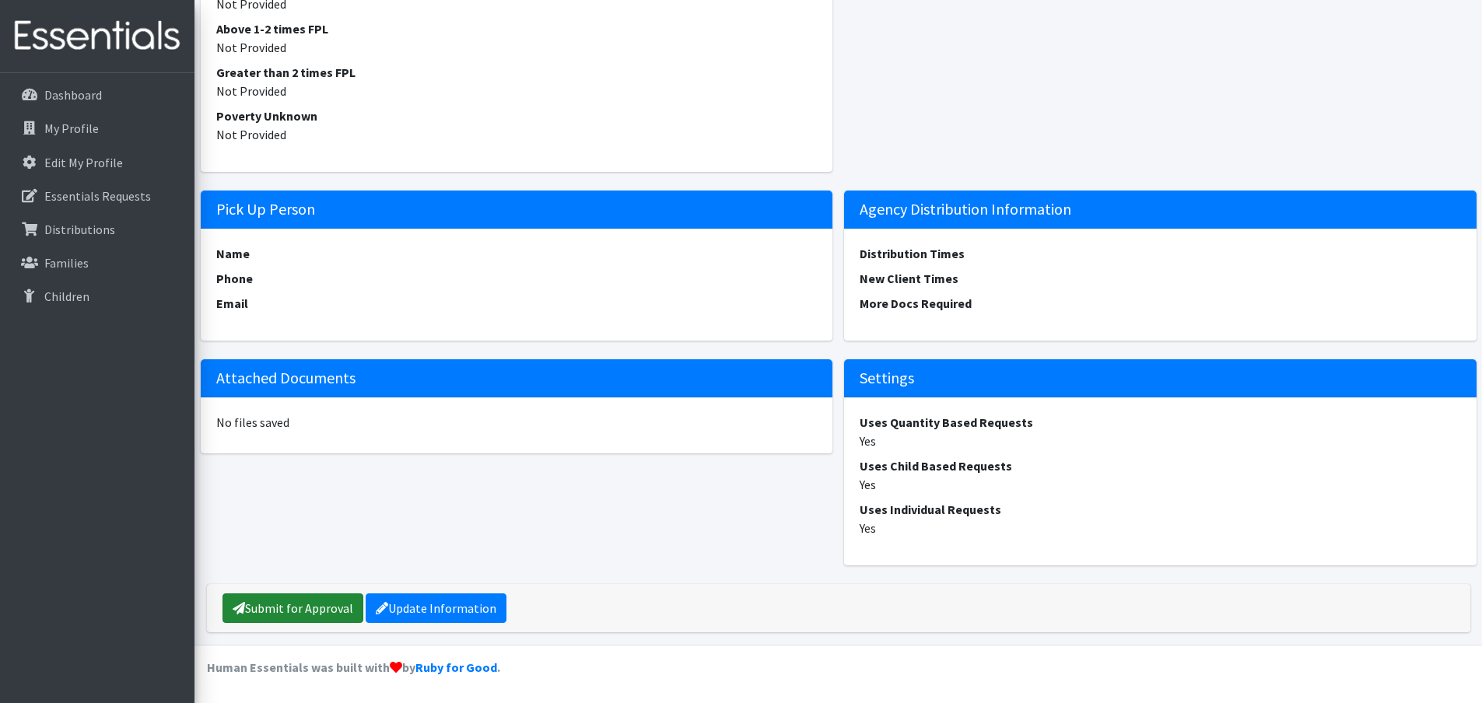
click at [303, 606] on link "Submit for Approval" at bounding box center [293, 609] width 141 height 30
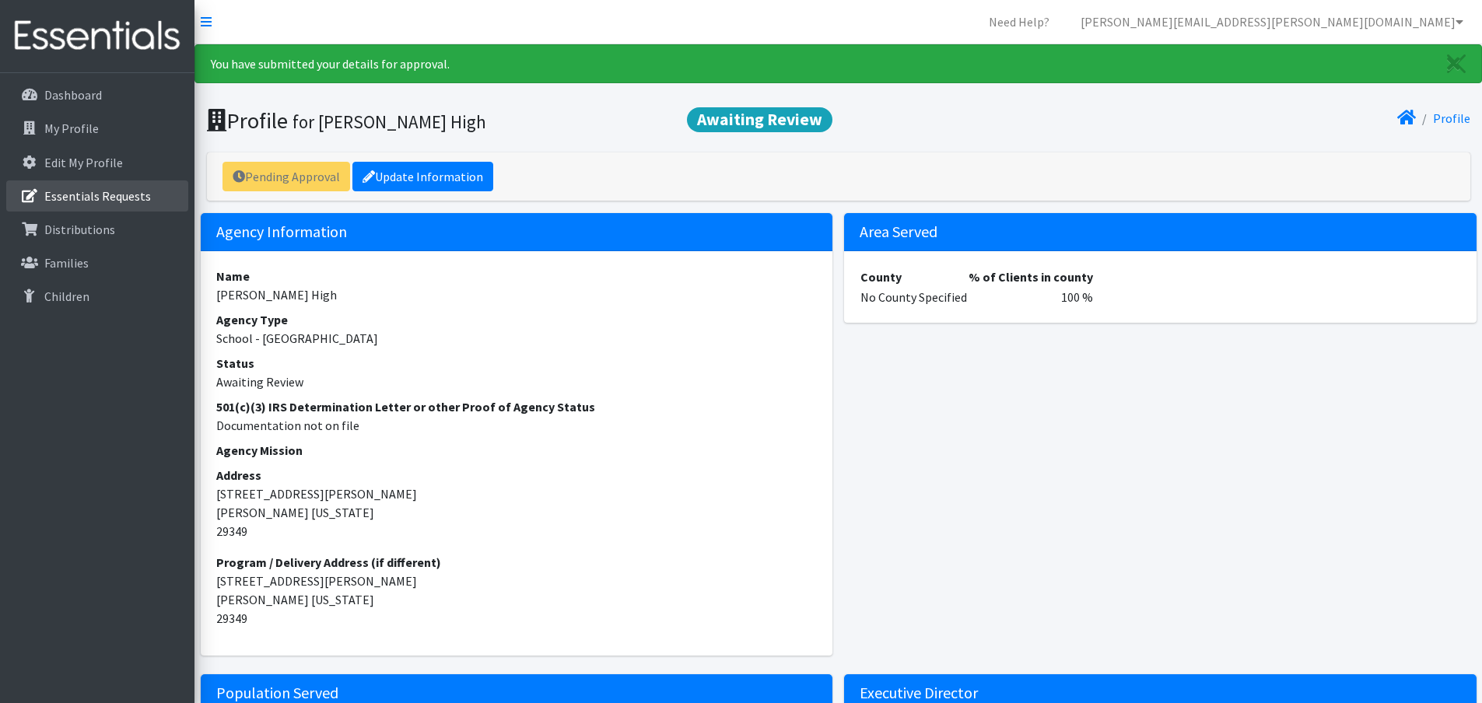
click at [59, 195] on p "Essentials Requests" at bounding box center [97, 196] width 107 height 16
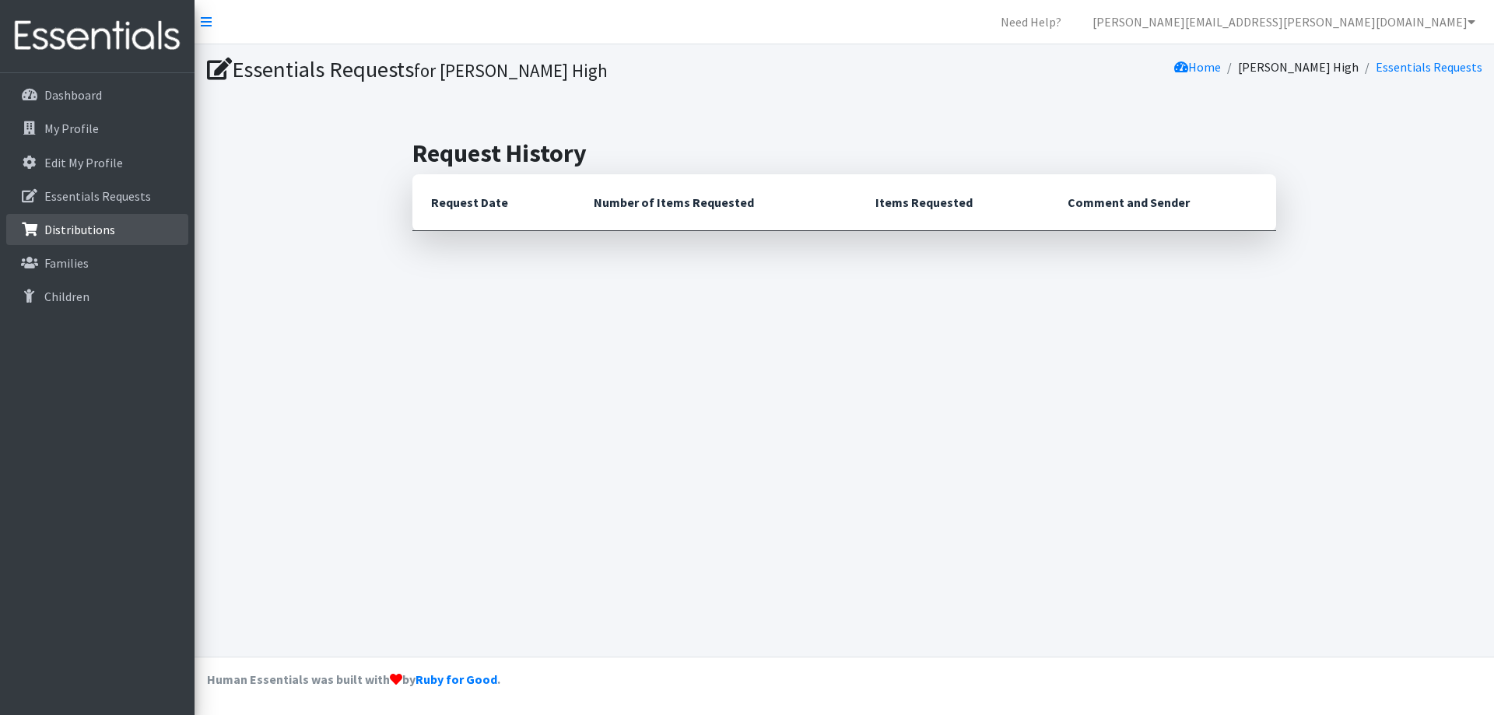
click at [72, 226] on p "Distributions" at bounding box center [79, 230] width 71 height 16
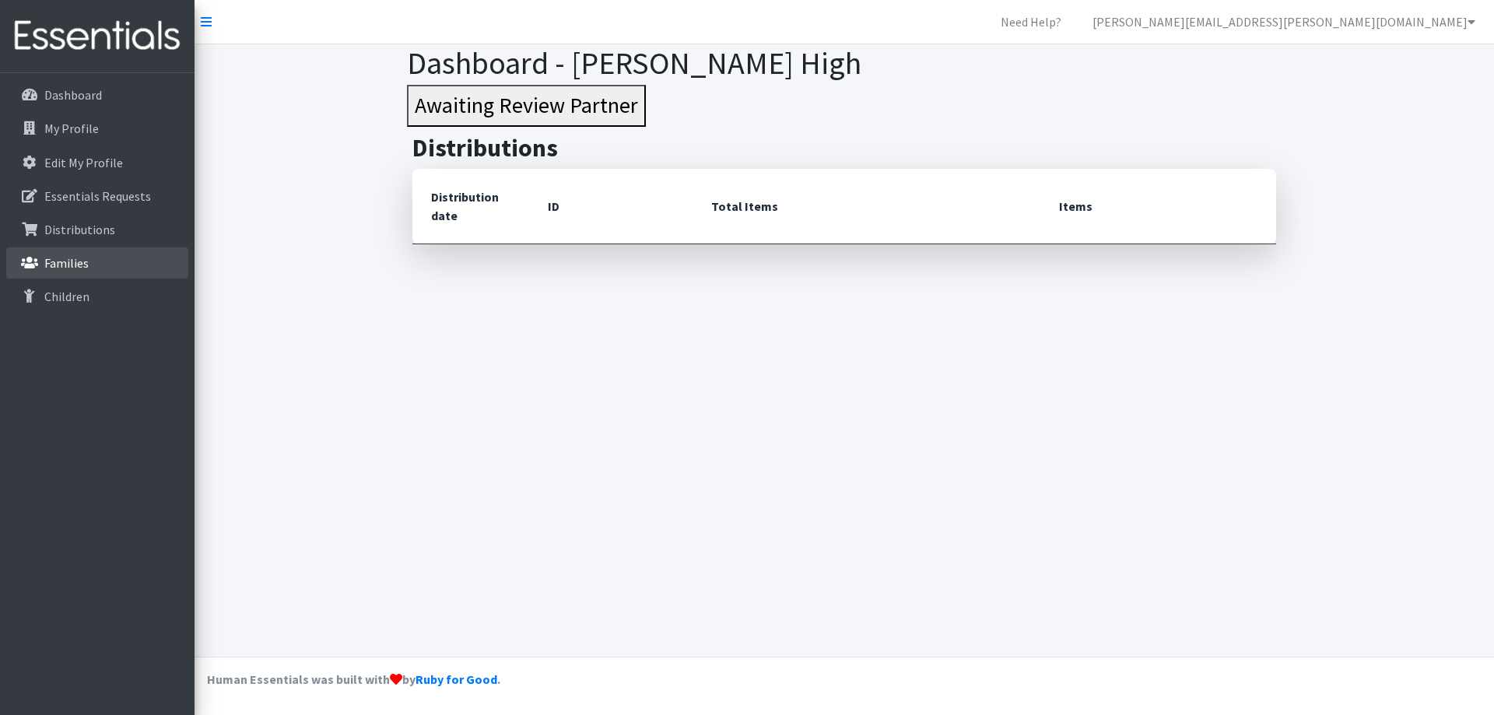
click at [69, 258] on p "Families" at bounding box center [66, 263] width 44 height 16
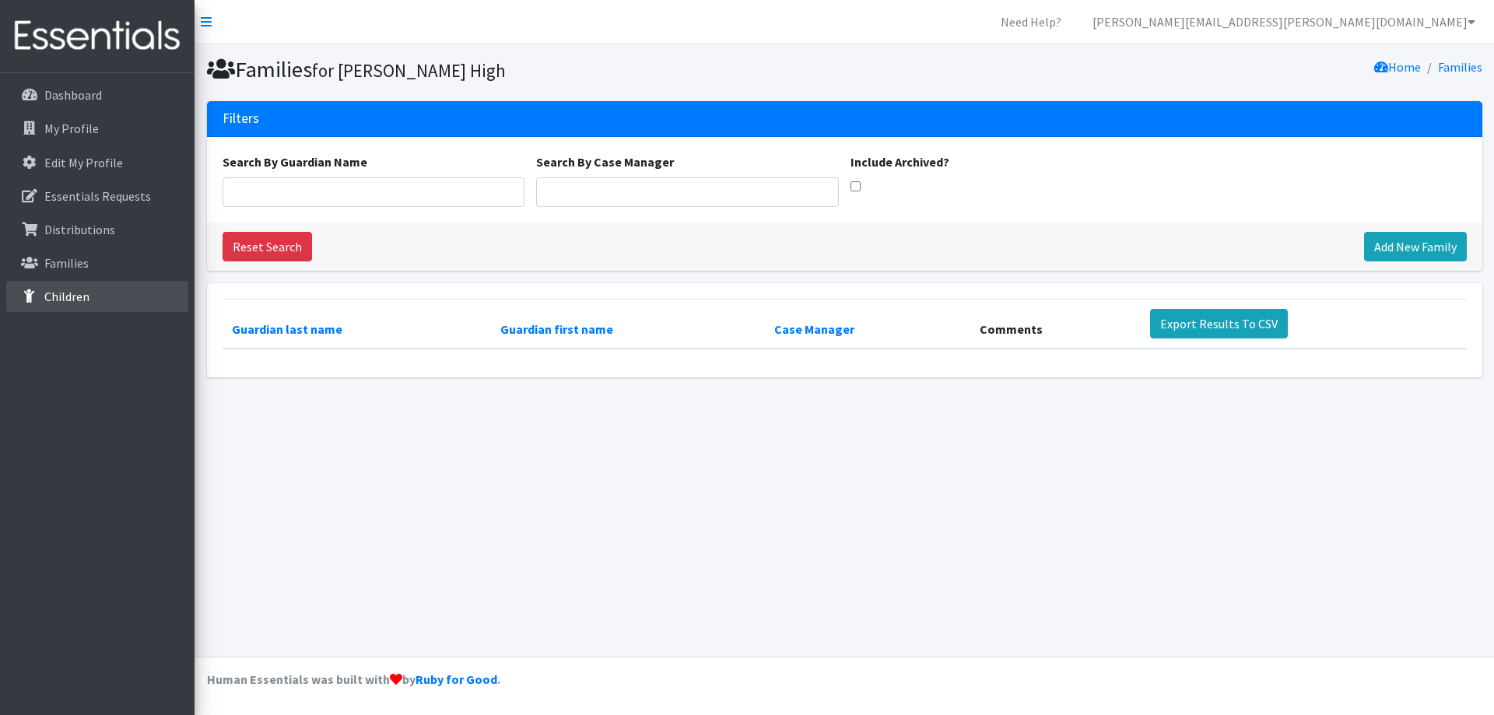
click at [62, 295] on p "Children" at bounding box center [66, 297] width 45 height 16
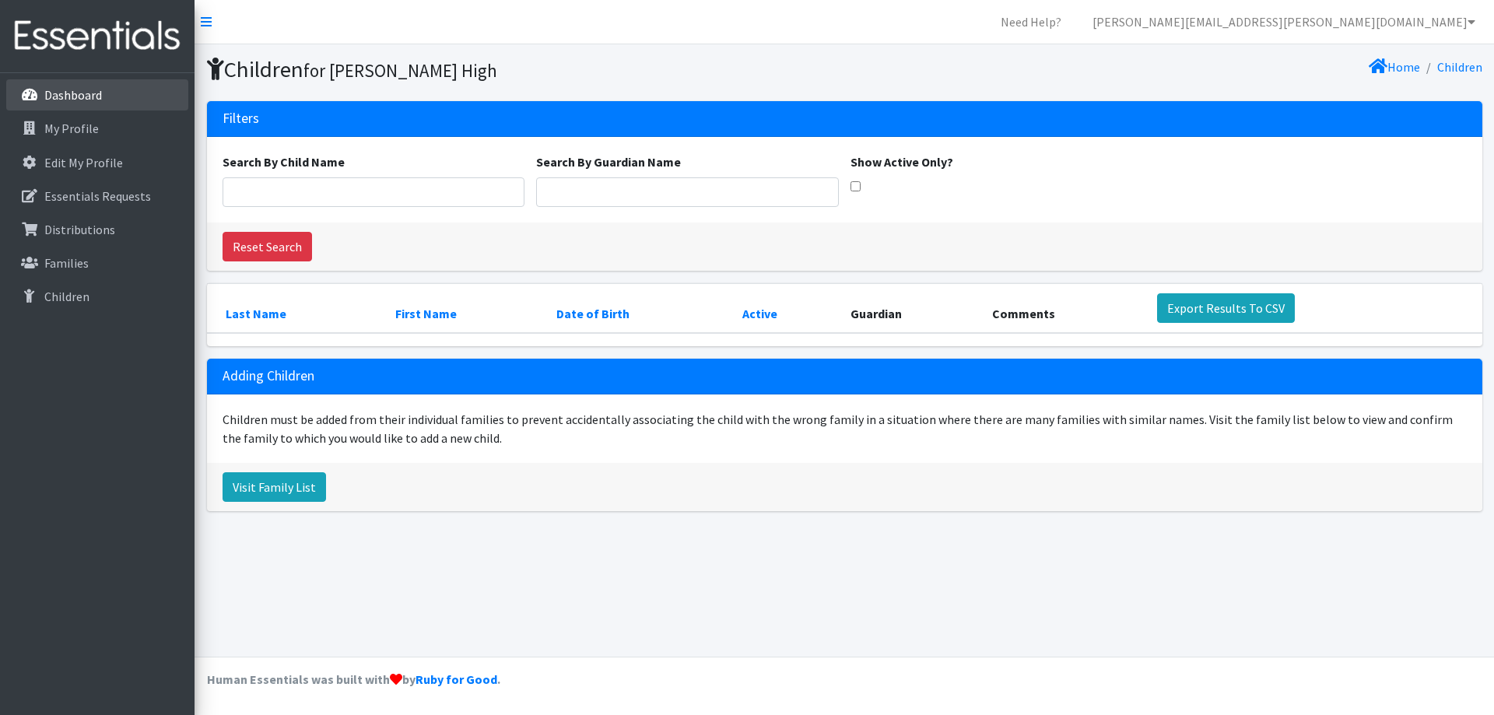
click at [66, 94] on p "Dashboard" at bounding box center [73, 95] width 58 height 16
